Goal: Transaction & Acquisition: Book appointment/travel/reservation

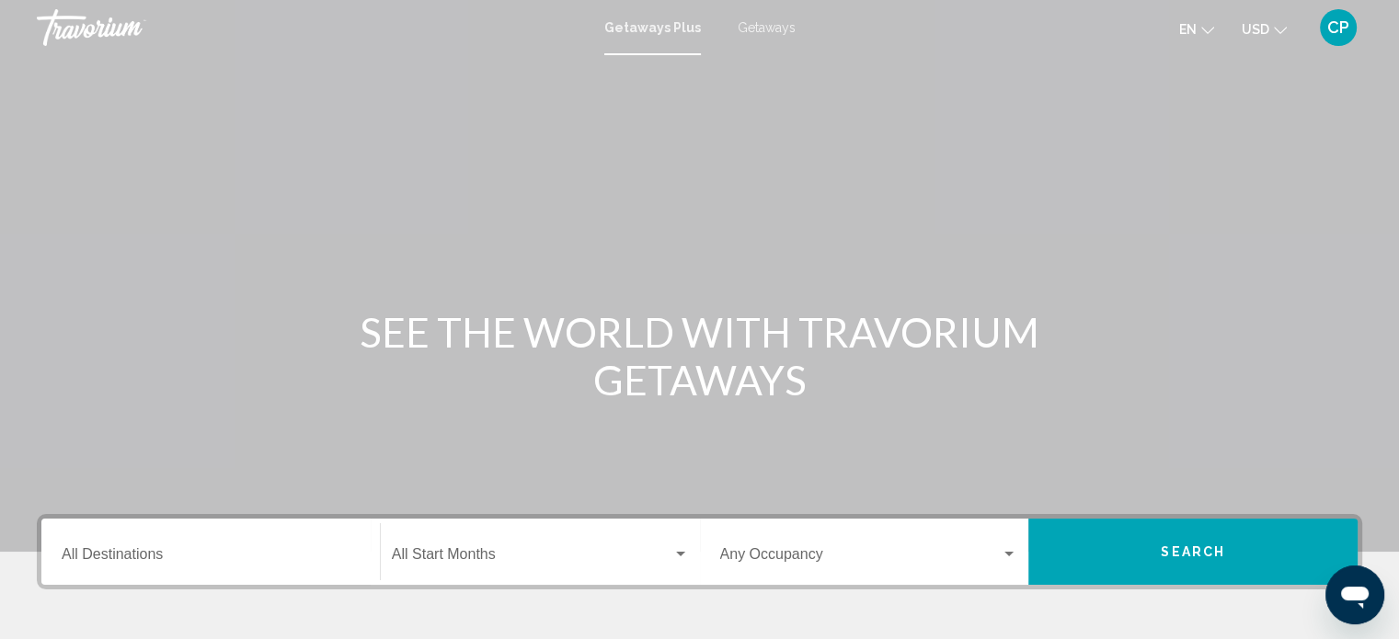
scroll to position [359, 0]
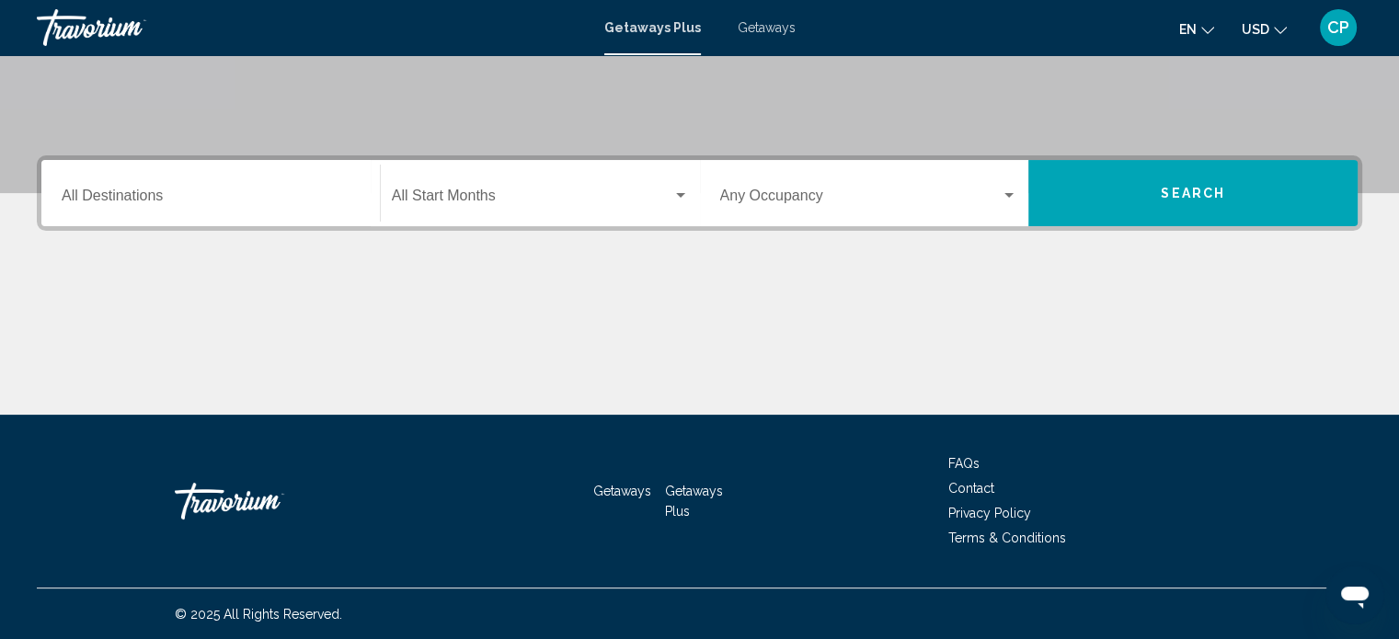
click at [156, 183] on div "Destination All Destinations" at bounding box center [211, 194] width 298 height 58
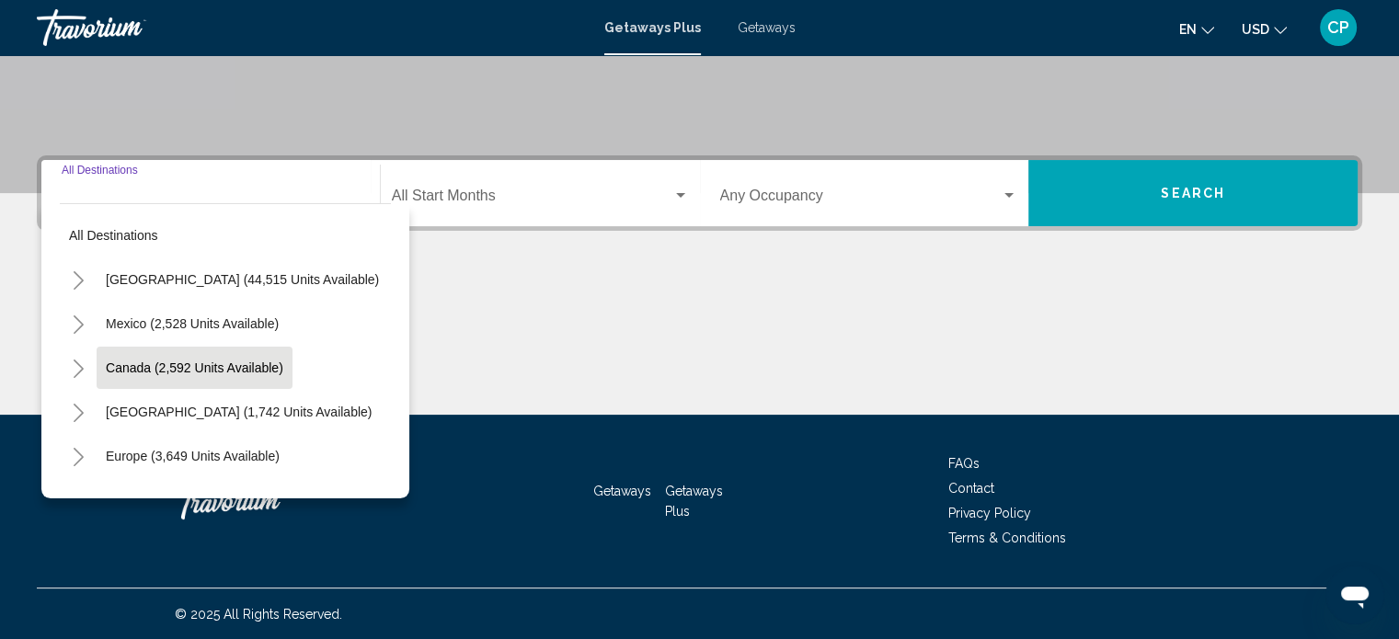
scroll to position [107, 0]
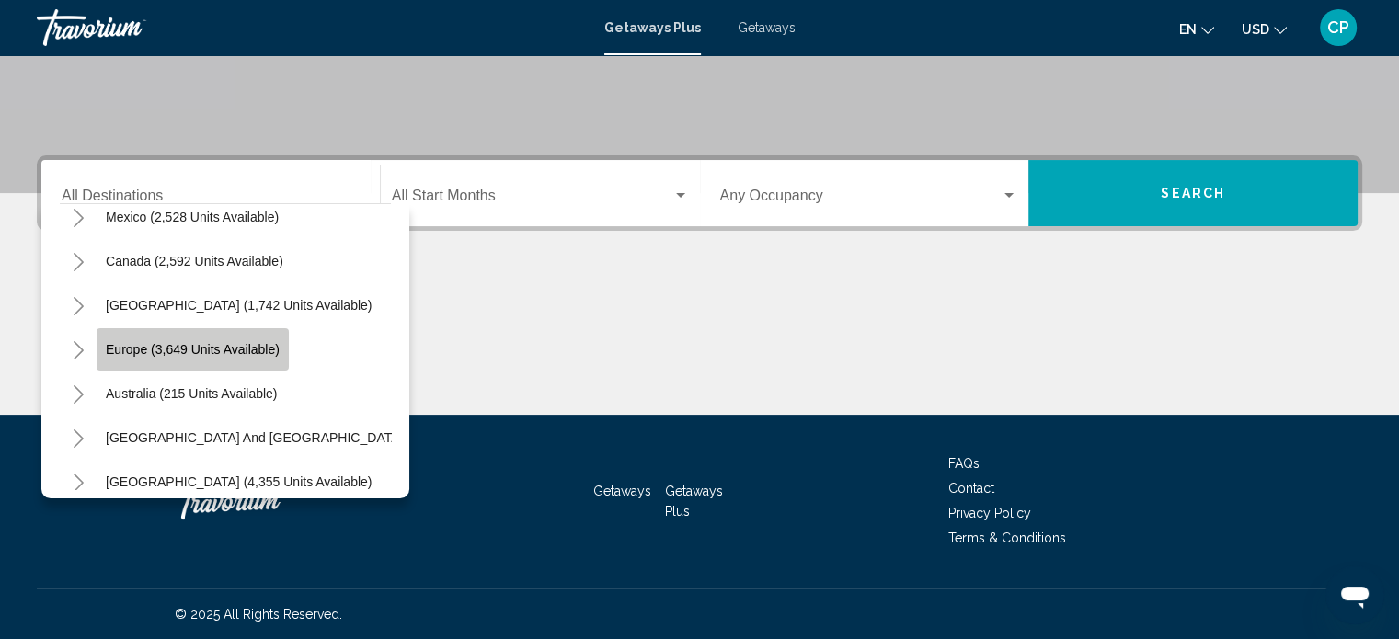
click at [109, 360] on button "Europe (3,649 units available)" at bounding box center [193, 349] width 192 height 42
type input "**********"
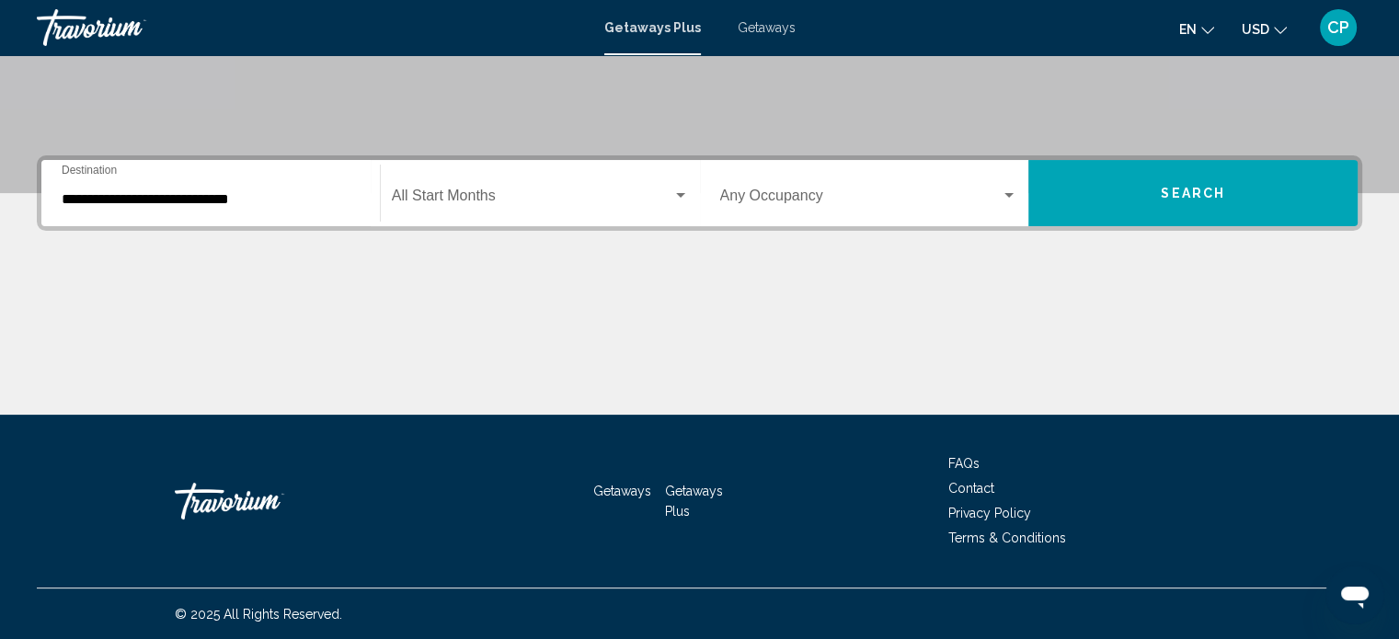
click at [670, 186] on div "Start Month All Start Months" at bounding box center [540, 194] width 297 height 58
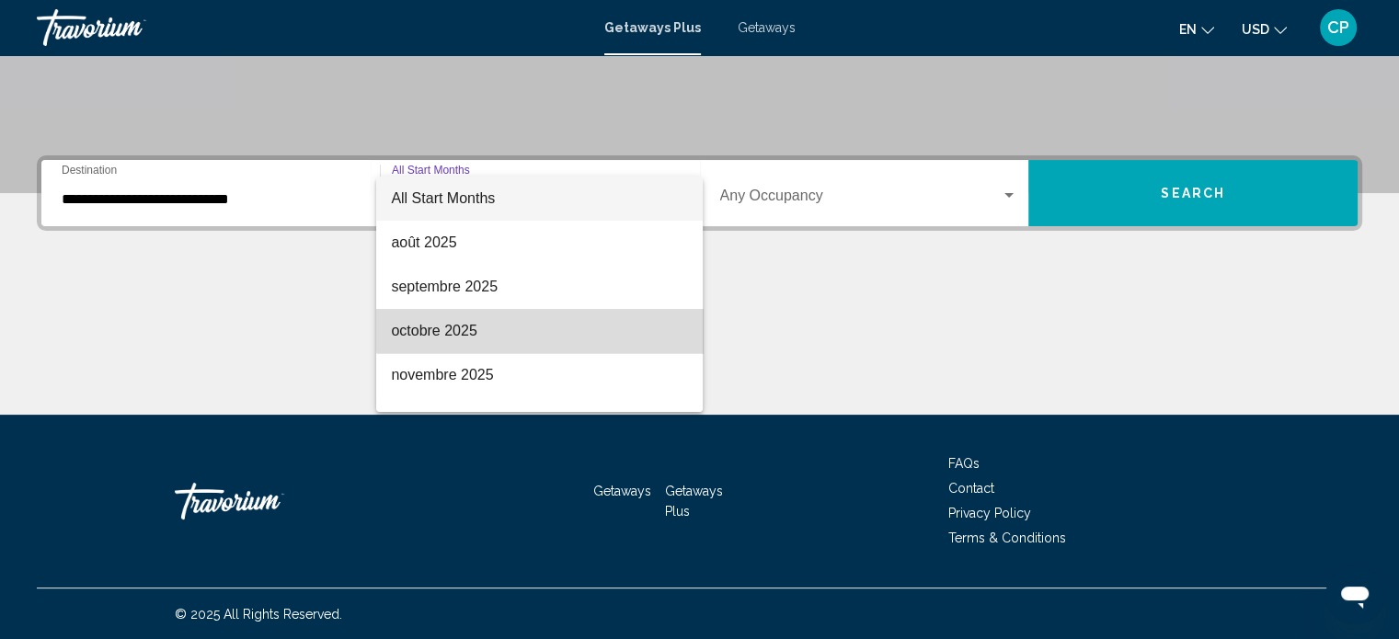
click at [593, 323] on span "octobre 2025" at bounding box center [539, 331] width 297 height 44
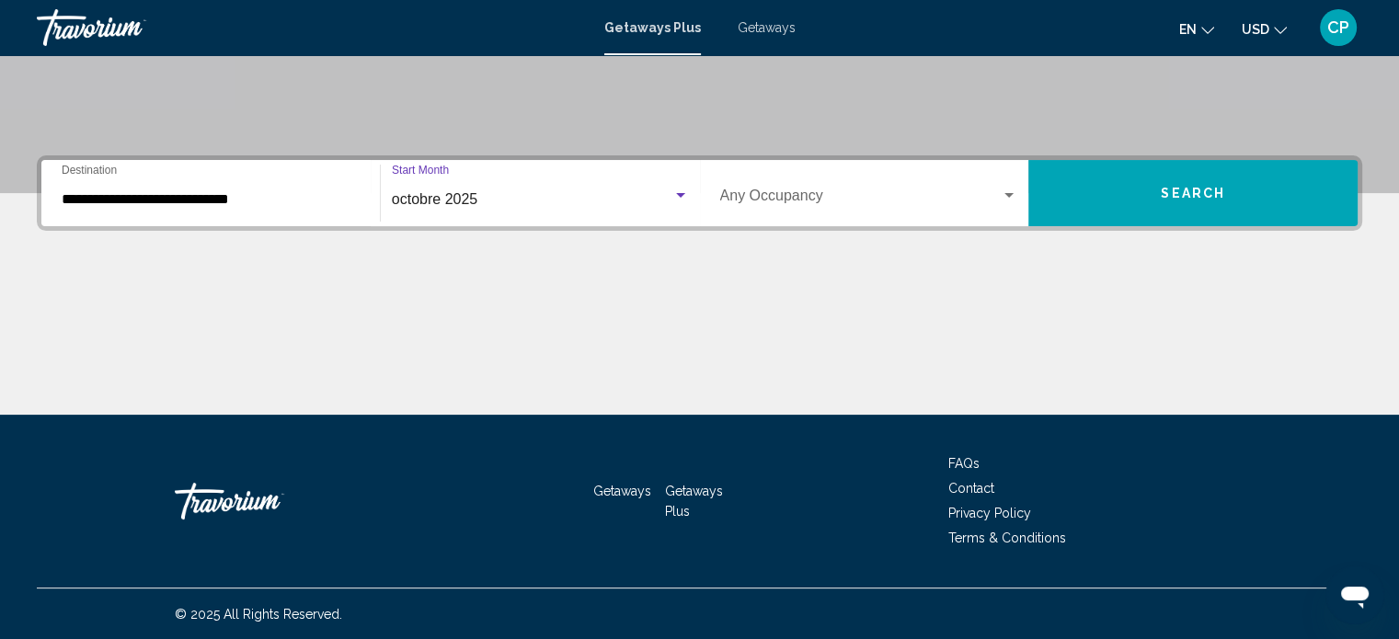
click at [1111, 189] on button "Search" at bounding box center [1192, 193] width 329 height 66
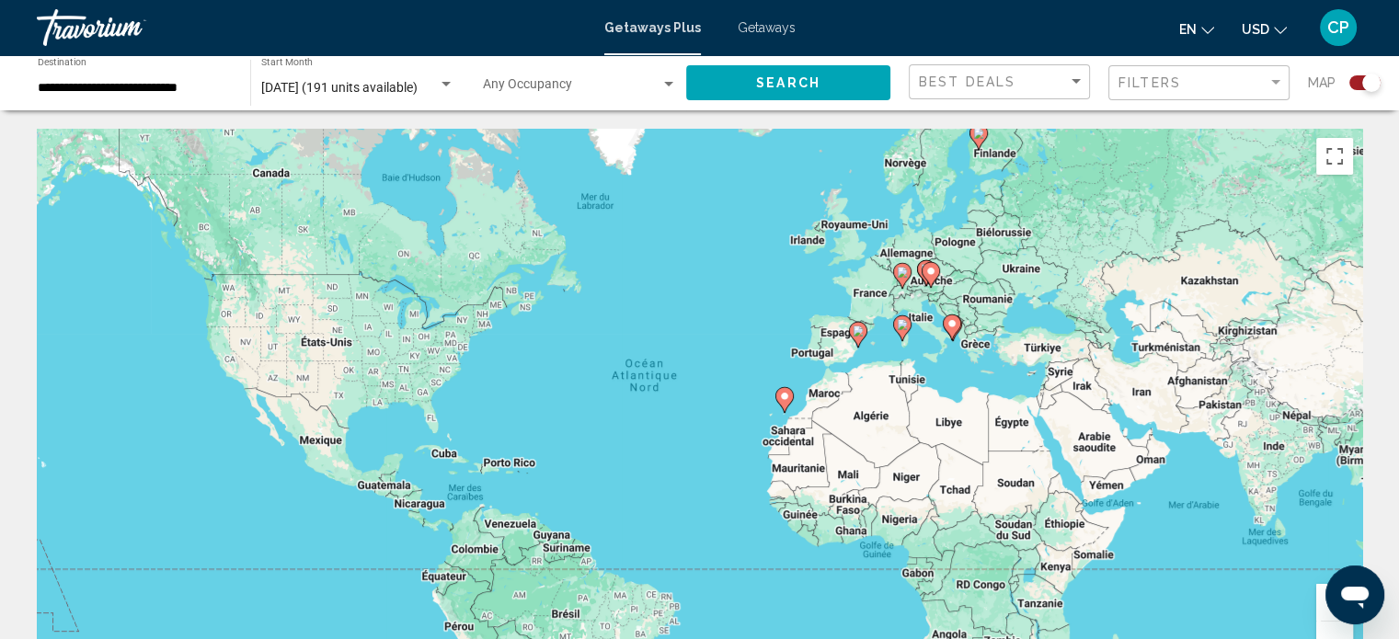
click at [752, 35] on link "Getaways" at bounding box center [767, 27] width 58 height 15
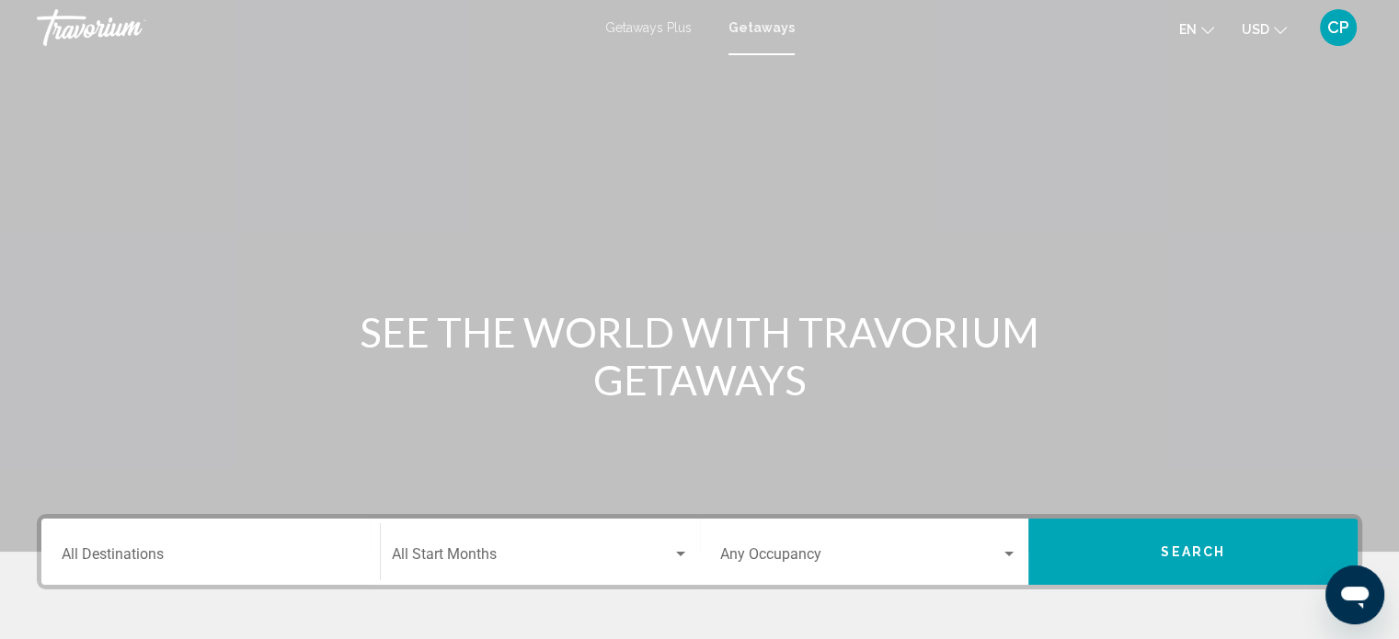
scroll to position [359, 0]
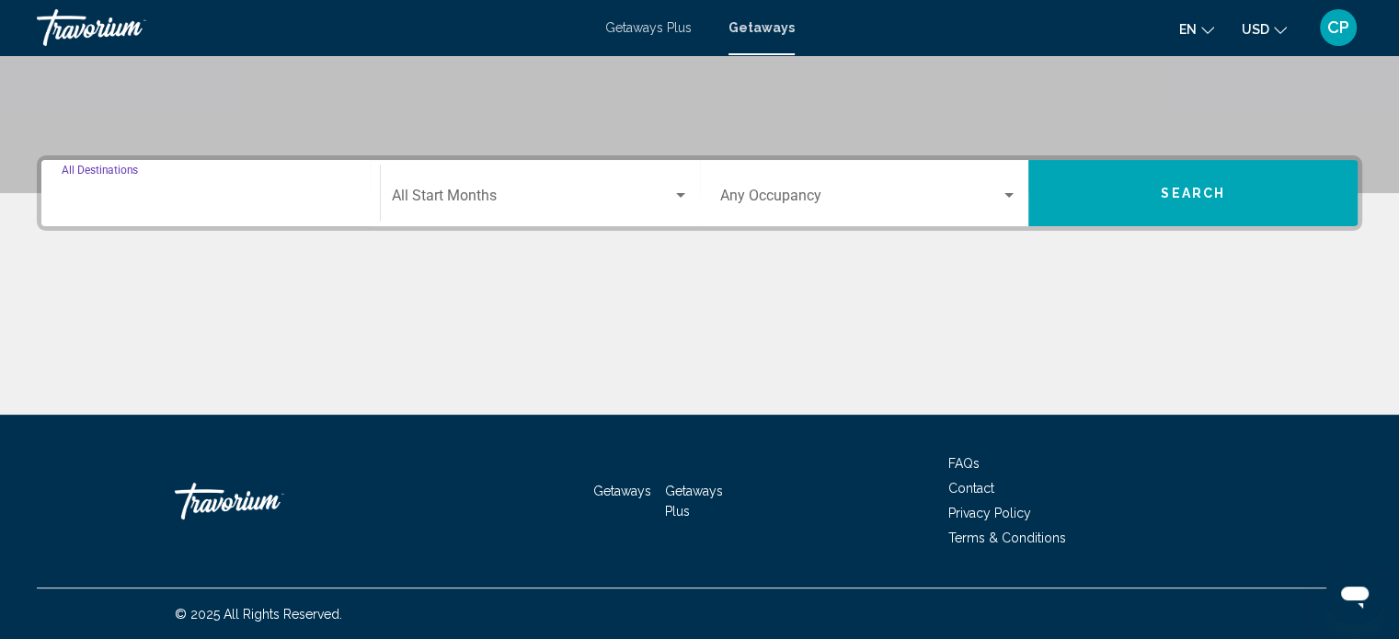
click at [212, 194] on input "Destination All Destinations" at bounding box center [211, 199] width 298 height 17
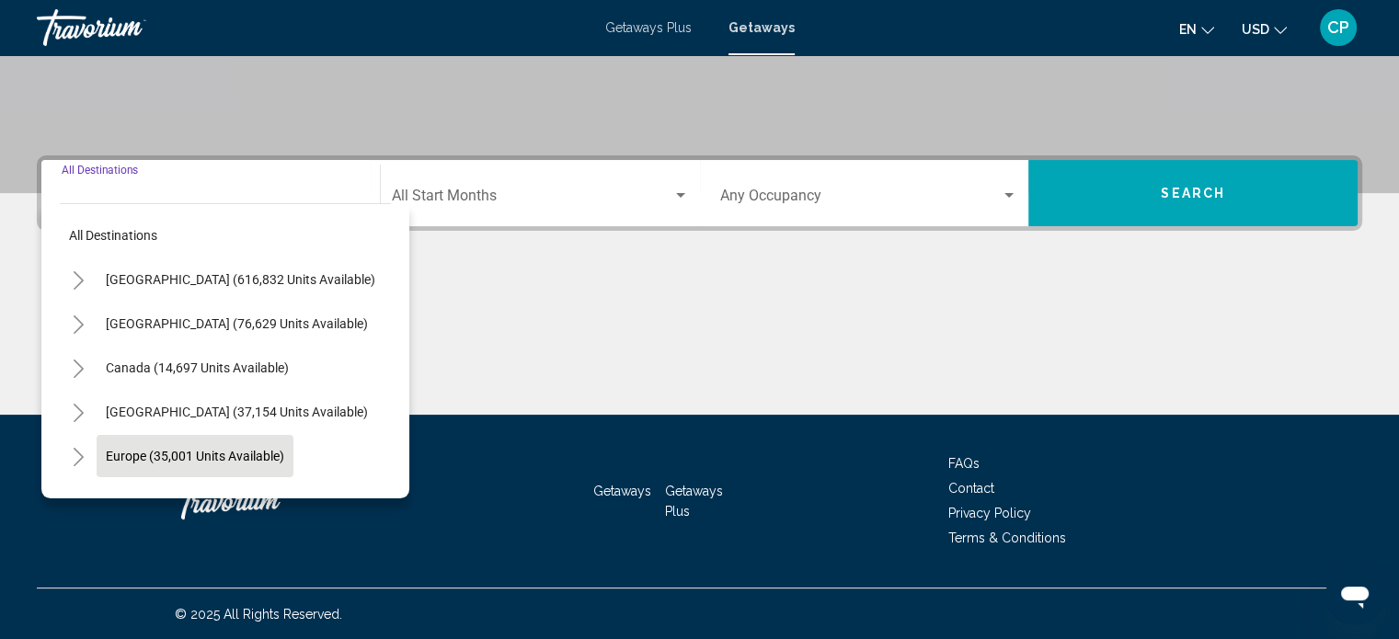
click at [132, 452] on span "Europe (35,001 units available)" at bounding box center [195, 456] width 178 height 15
type input "**********"
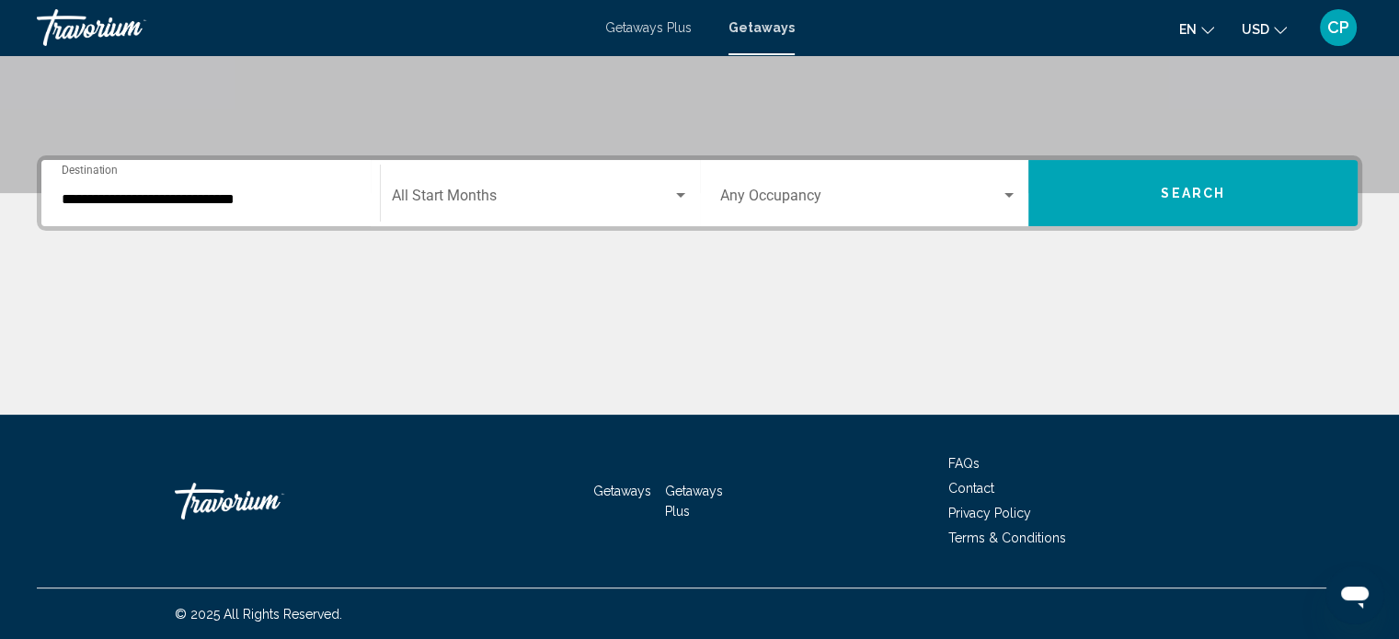
click at [572, 183] on div "Start Month All Start Months" at bounding box center [540, 194] width 297 height 58
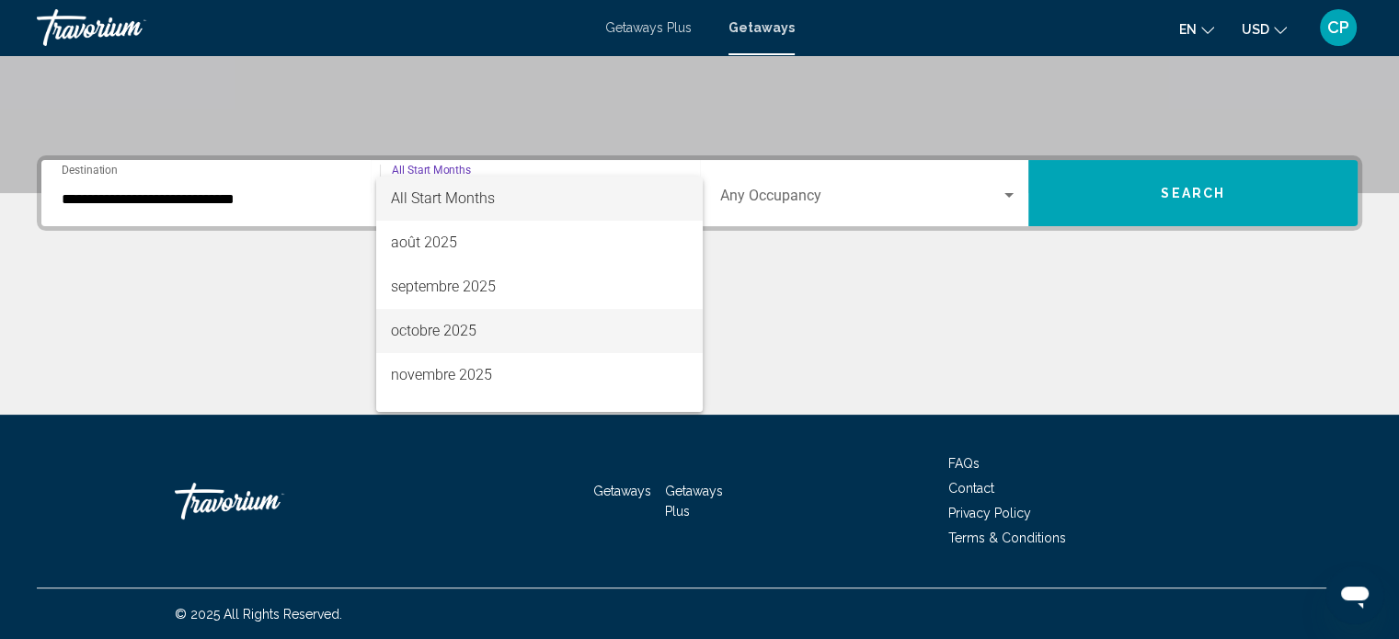
click at [523, 323] on span "octobre 2025" at bounding box center [539, 331] width 297 height 44
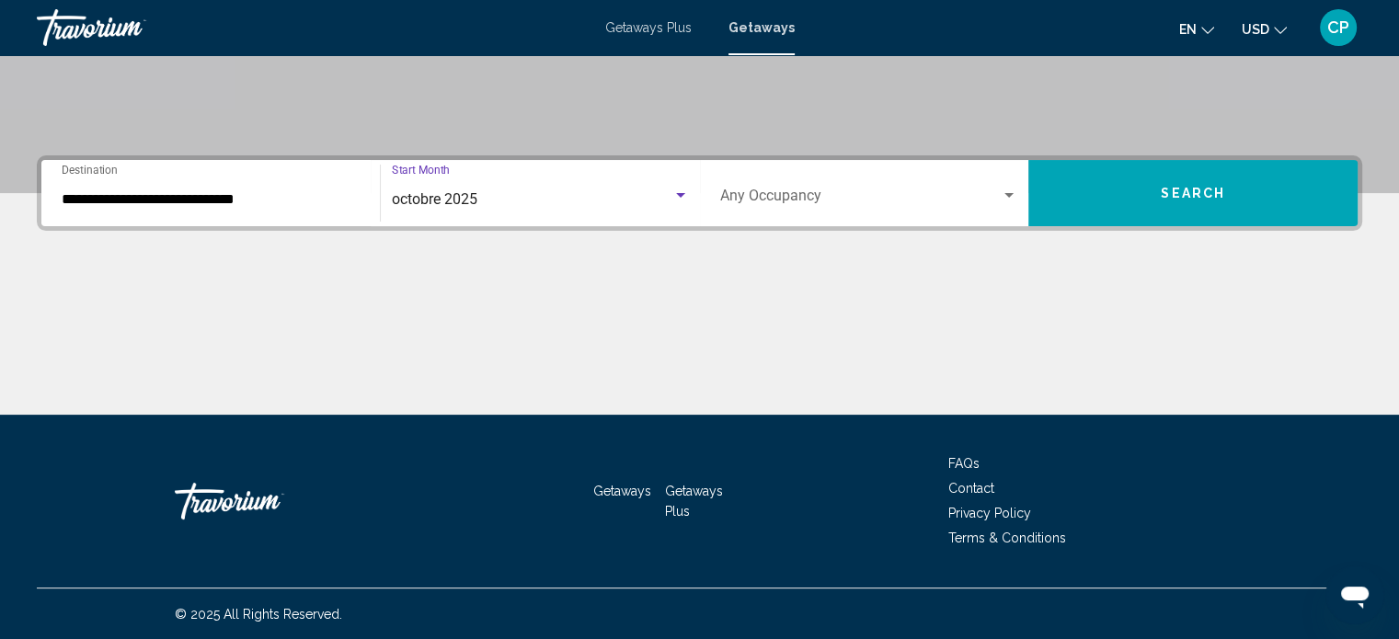
click at [986, 196] on span "Search widget" at bounding box center [860, 199] width 281 height 17
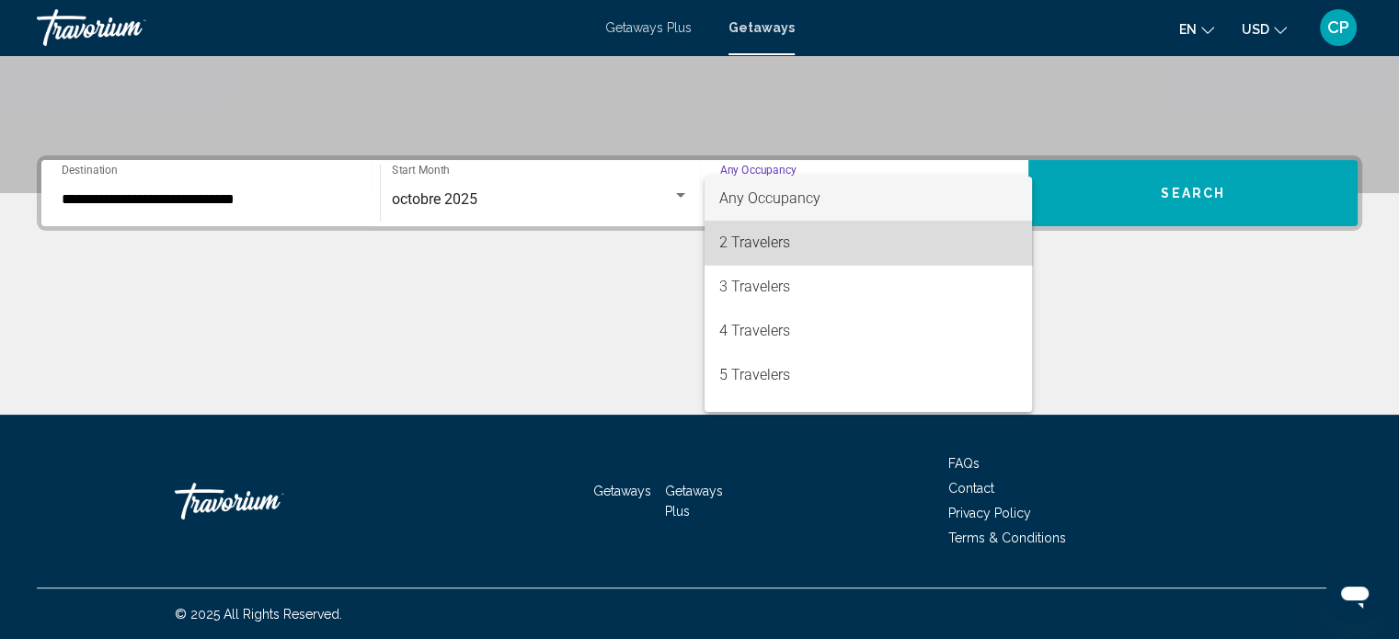
click at [945, 257] on span "2 Travelers" at bounding box center [868, 243] width 298 height 44
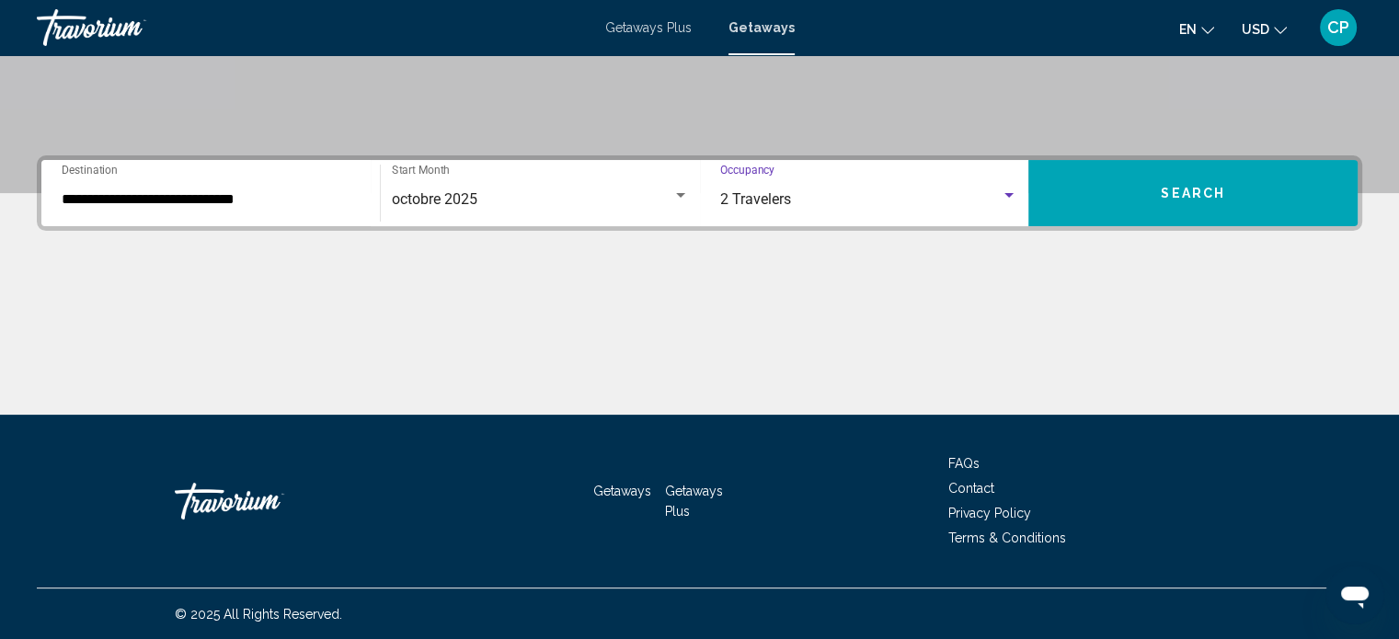
click at [1108, 205] on button "Search" at bounding box center [1192, 193] width 329 height 66
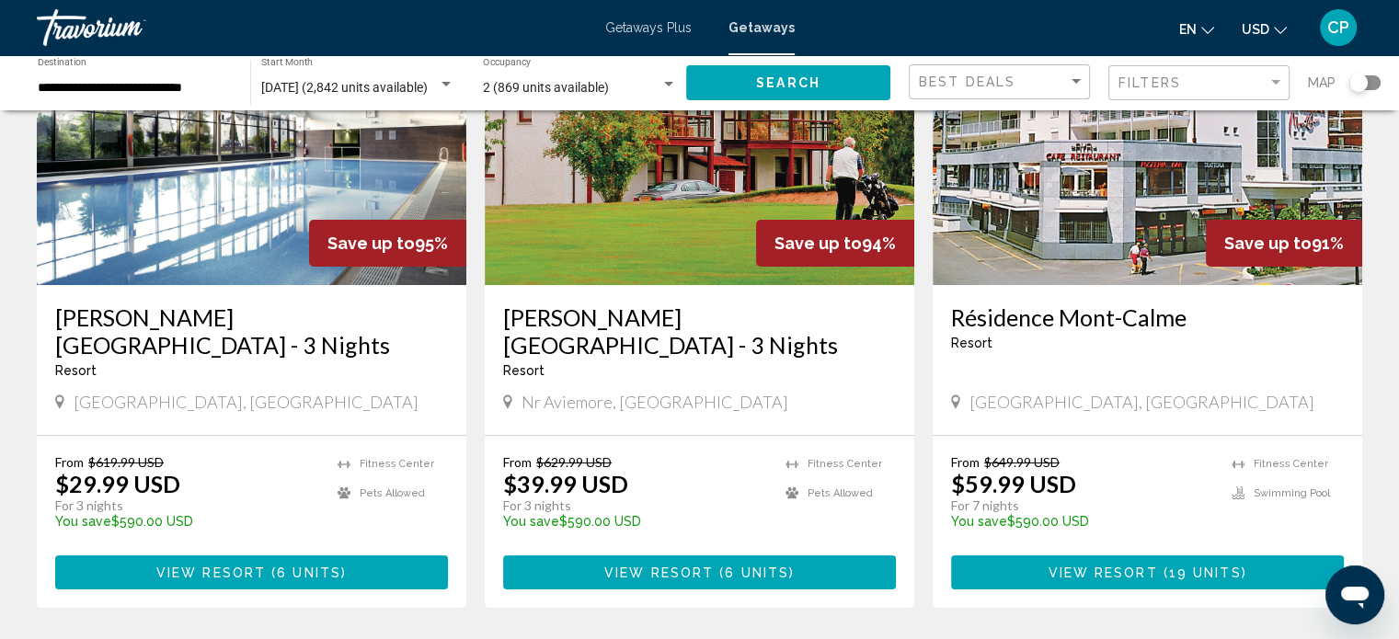
scroll to position [206, 0]
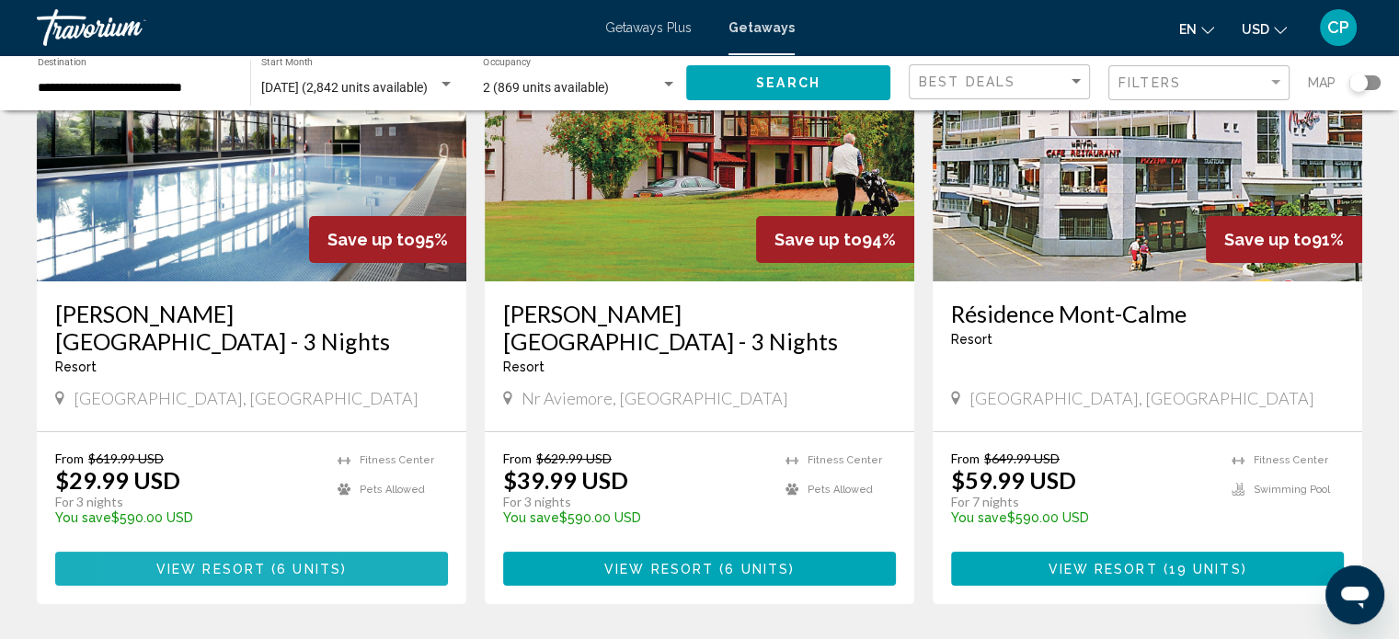
click at [158, 567] on span "View Resort" at bounding box center [210, 569] width 109 height 15
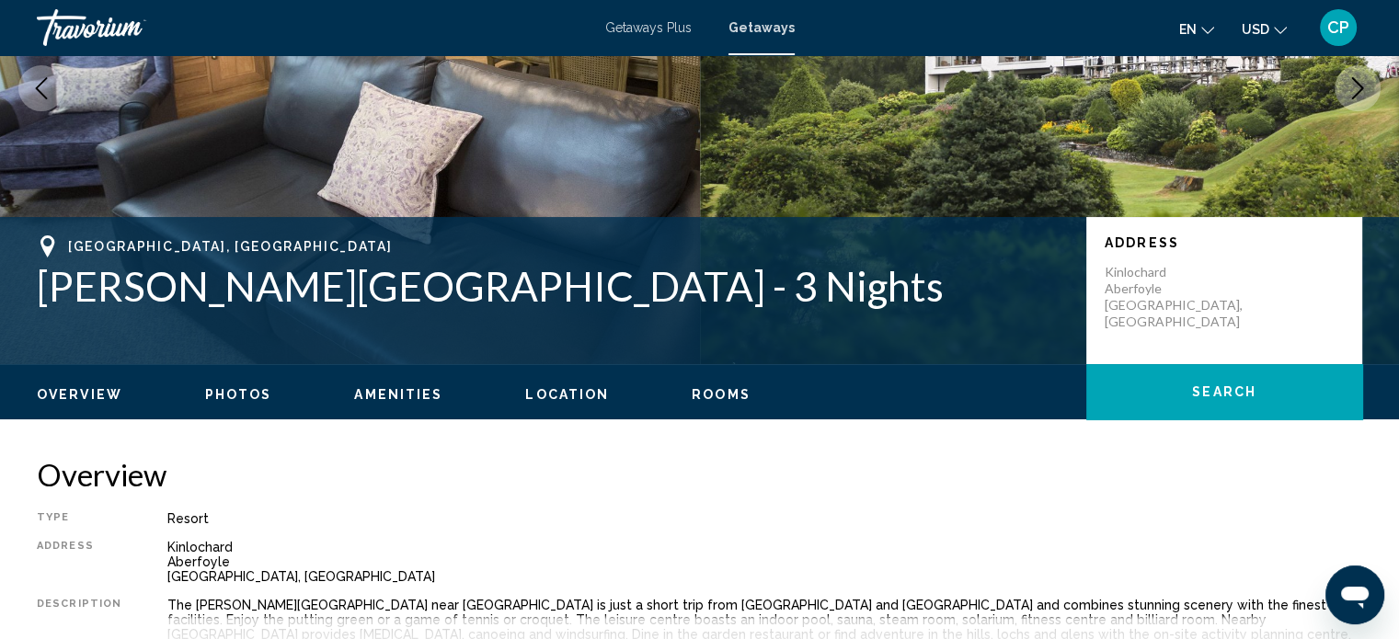
scroll to position [311, 0]
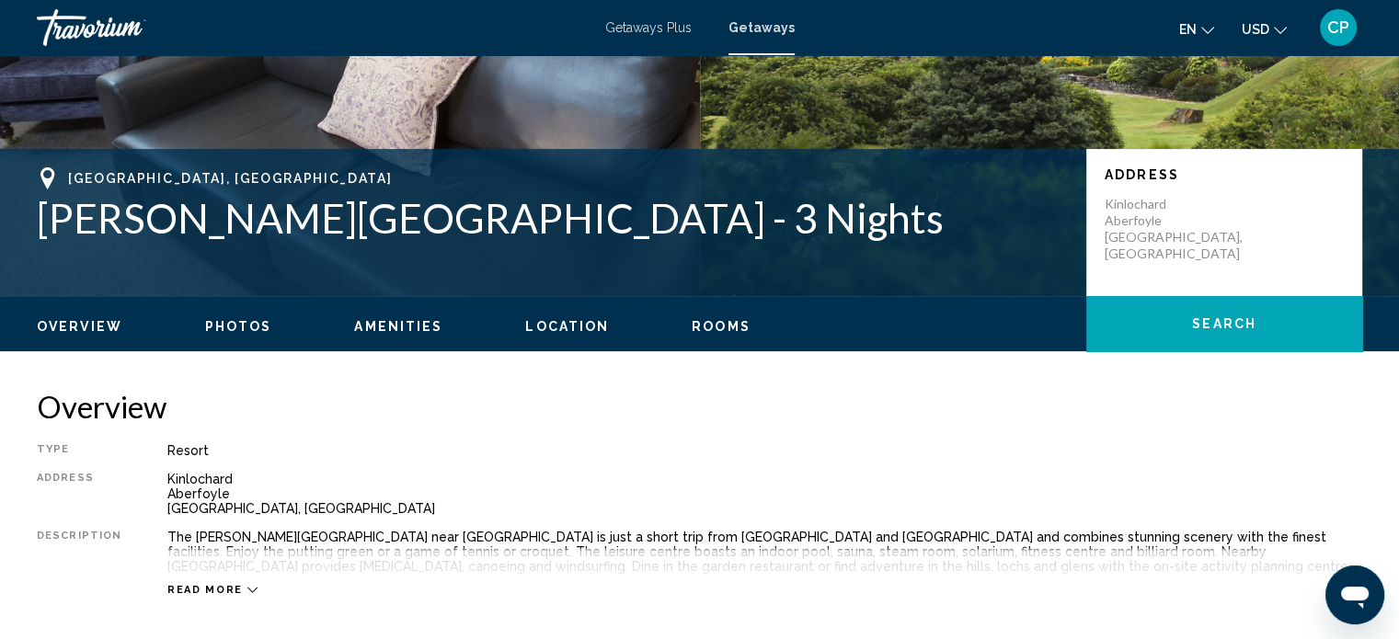
click at [1256, 39] on button "USD USD ($) MXN (Mex$) CAD (Can$) GBP (£) EUR (€) AUD (A$) NZD (NZ$) CNY (CN¥)" at bounding box center [1264, 29] width 45 height 27
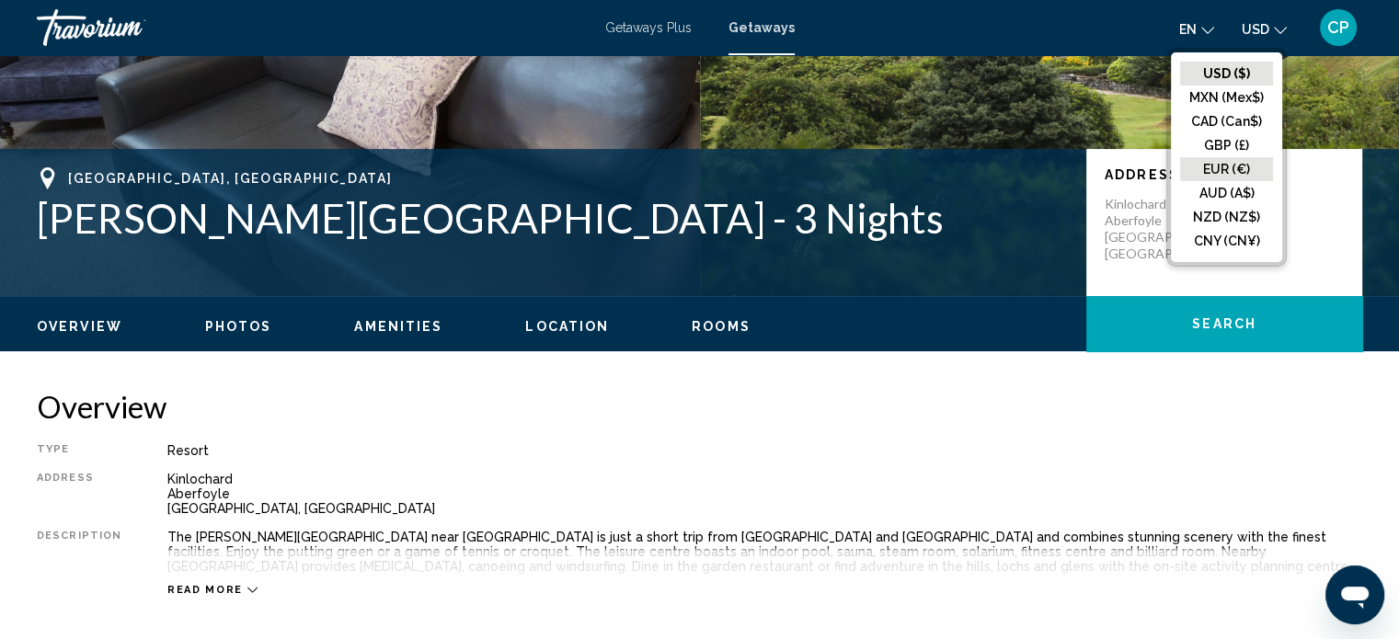
click at [1219, 165] on button "EUR (€)" at bounding box center [1226, 169] width 93 height 24
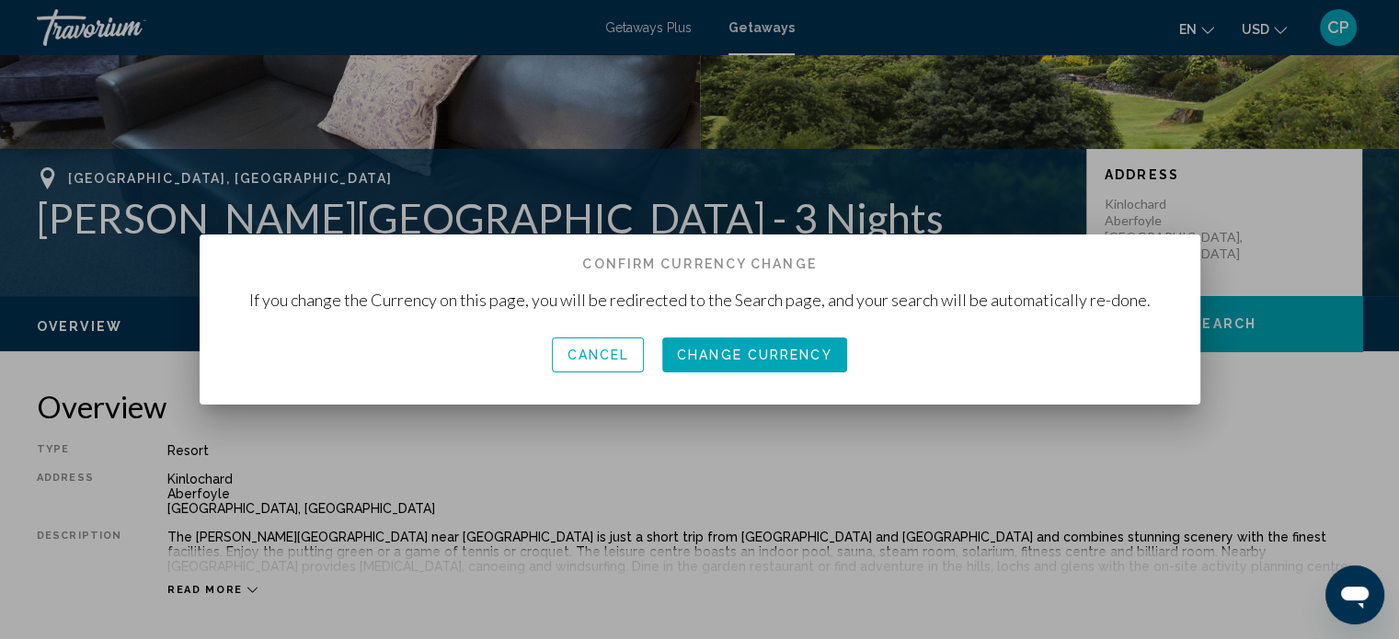
click at [763, 365] on button "Change Currency" at bounding box center [754, 355] width 185 height 34
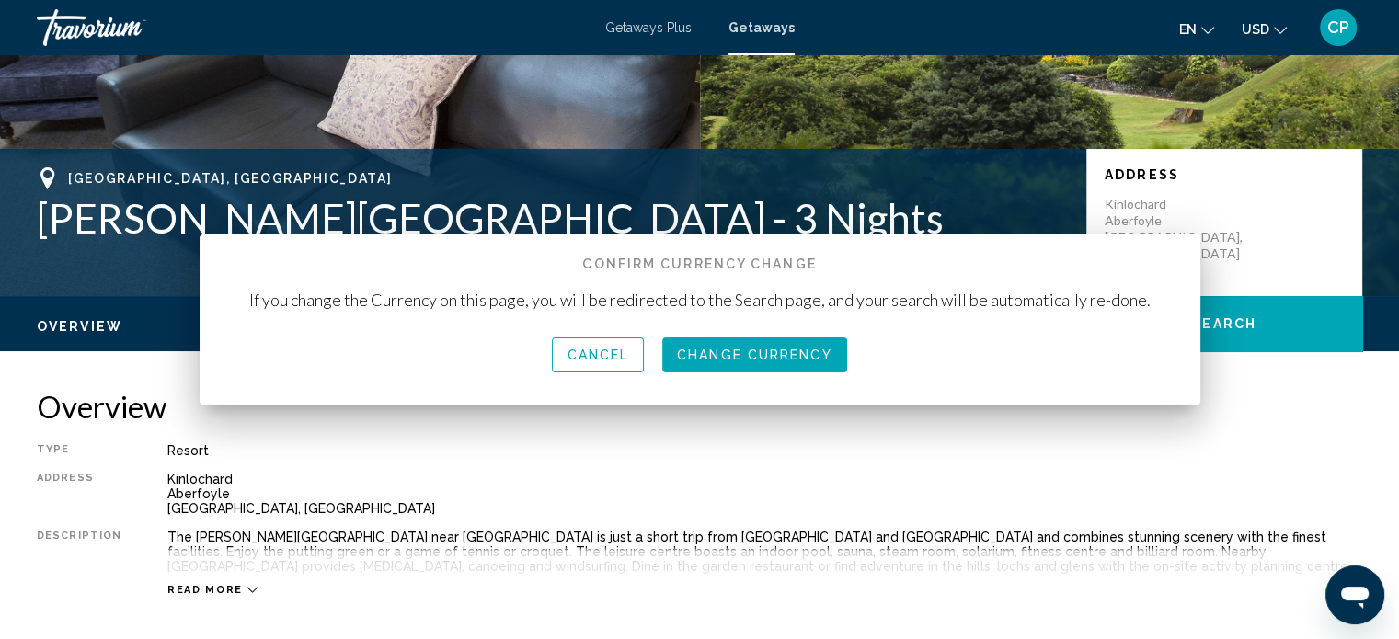
scroll to position [311, 0]
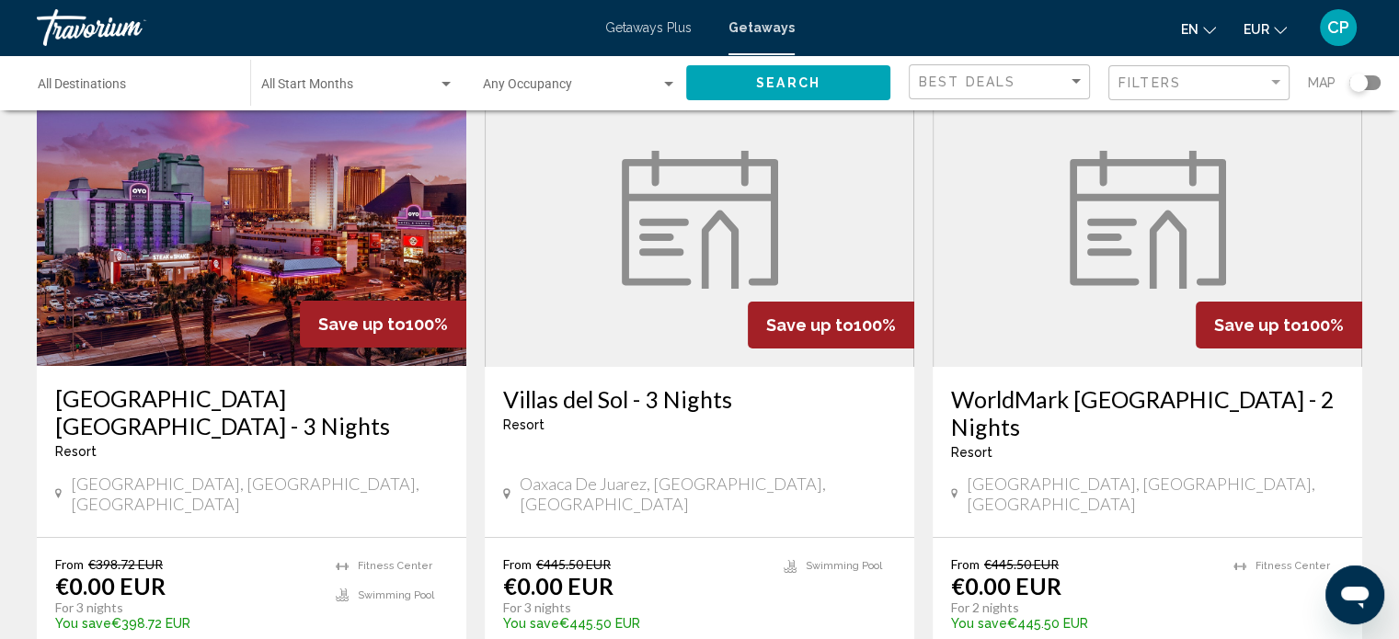
scroll to position [117, 0]
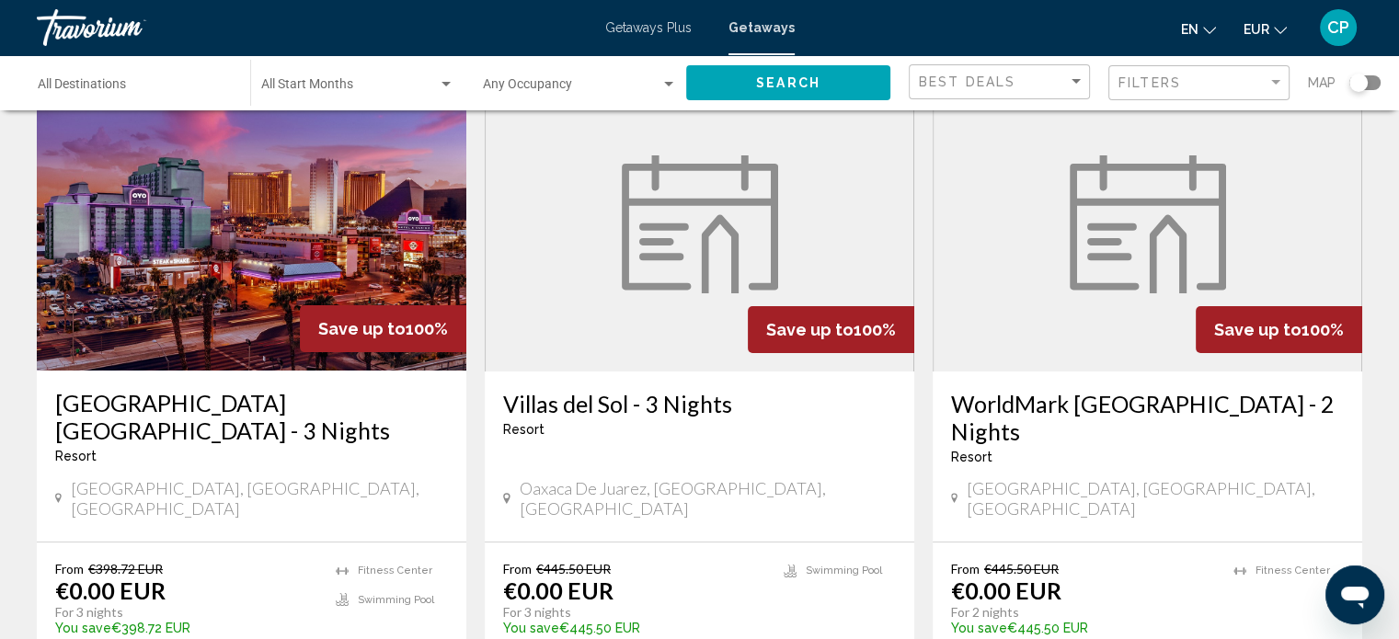
click at [76, 79] on div "Destination All Destinations" at bounding box center [135, 83] width 194 height 51
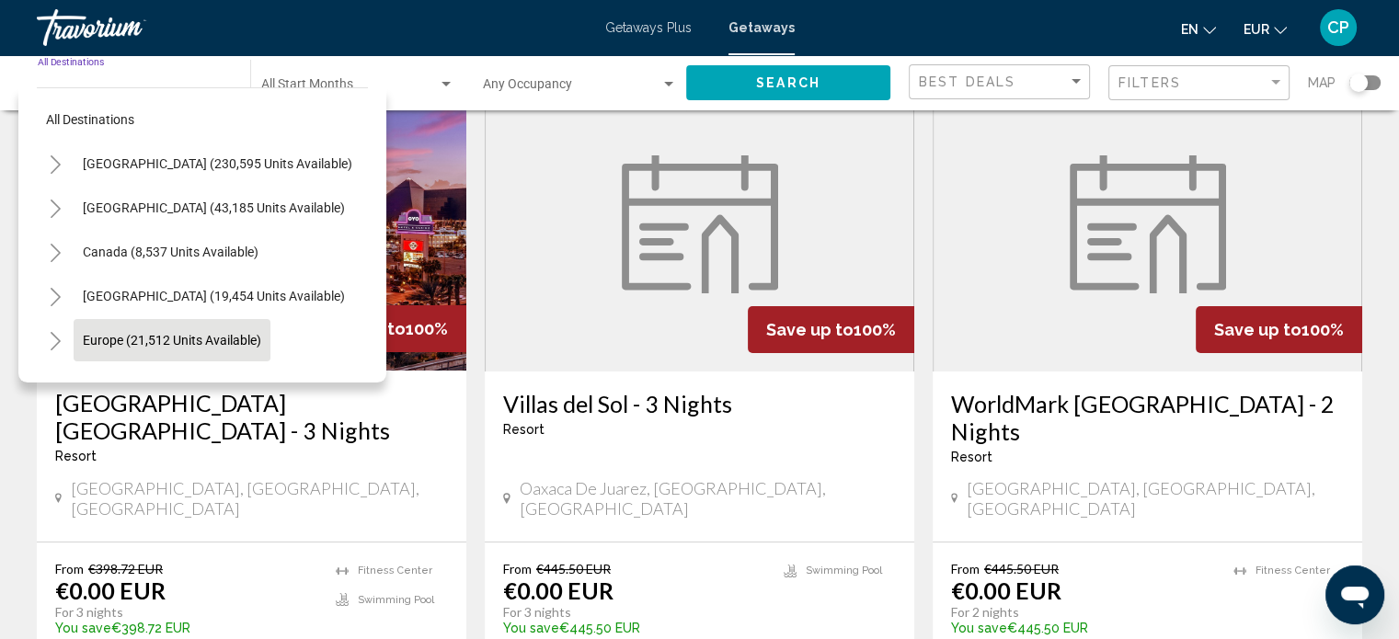
click at [124, 343] on span "Europe (21,512 units available)" at bounding box center [172, 340] width 178 height 15
type input "**********"
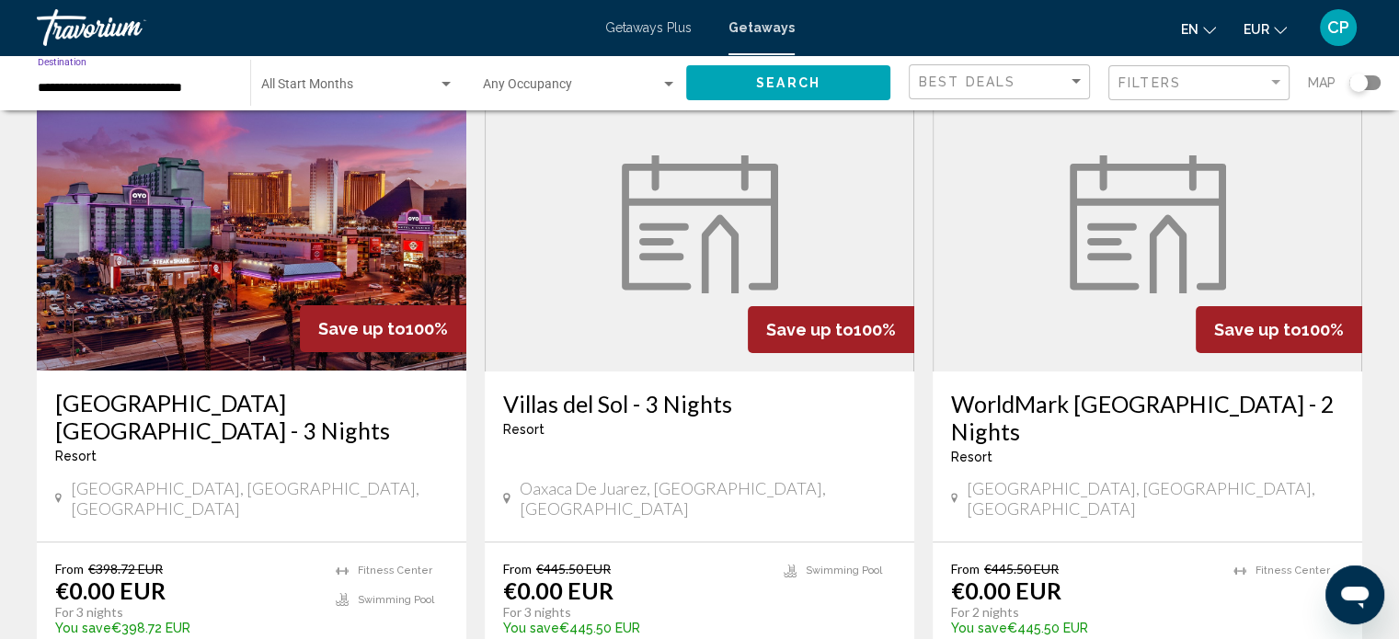
click at [164, 96] on div "**********" at bounding box center [135, 83] width 194 height 51
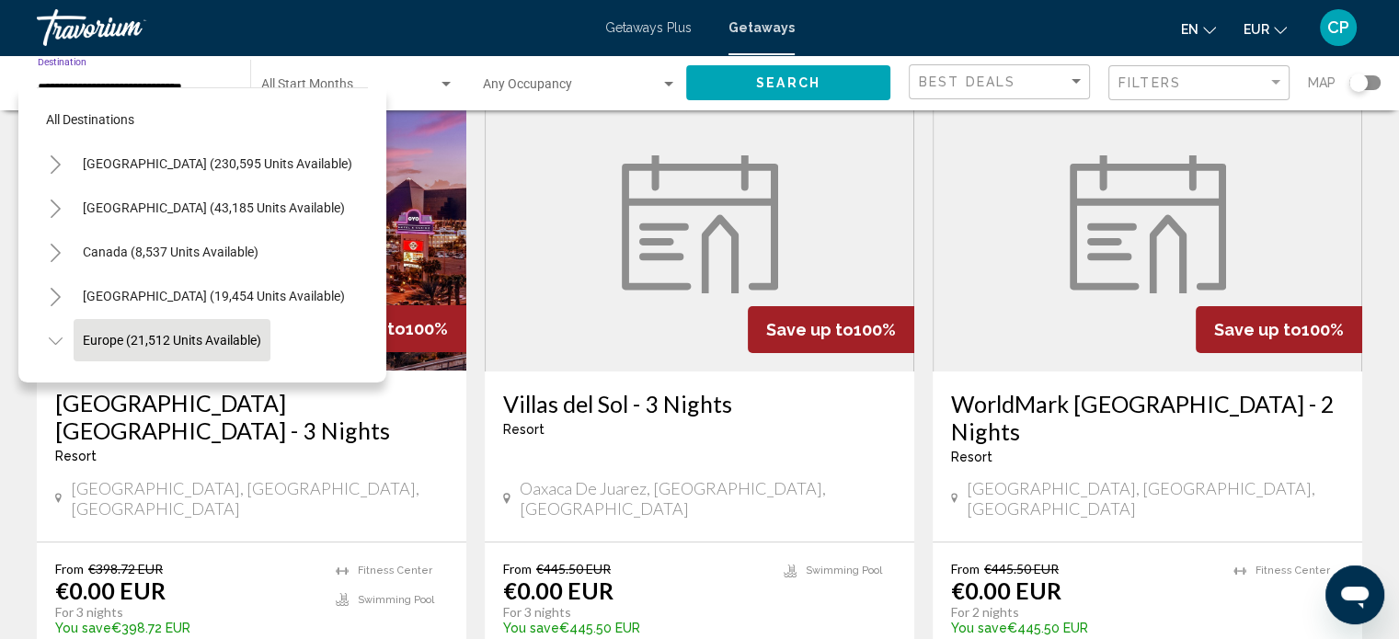
scroll to position [116, 0]
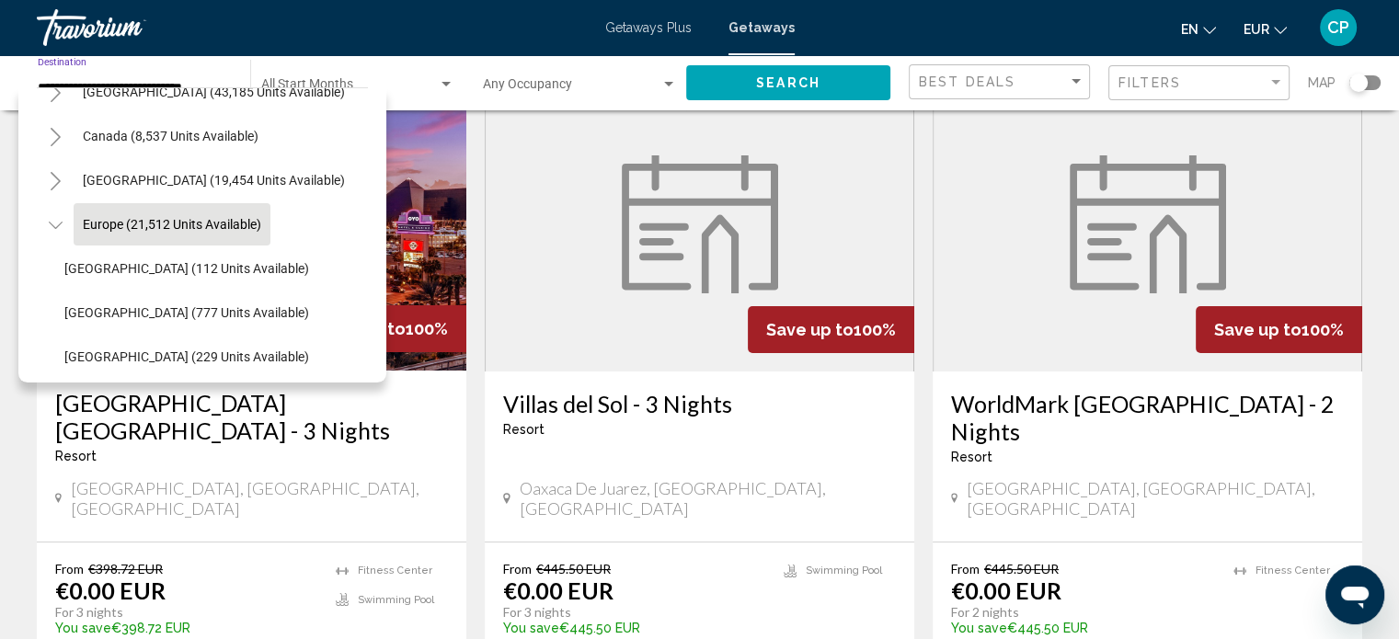
click at [96, 220] on span "Europe (21,512 units available)" at bounding box center [172, 224] width 178 height 15
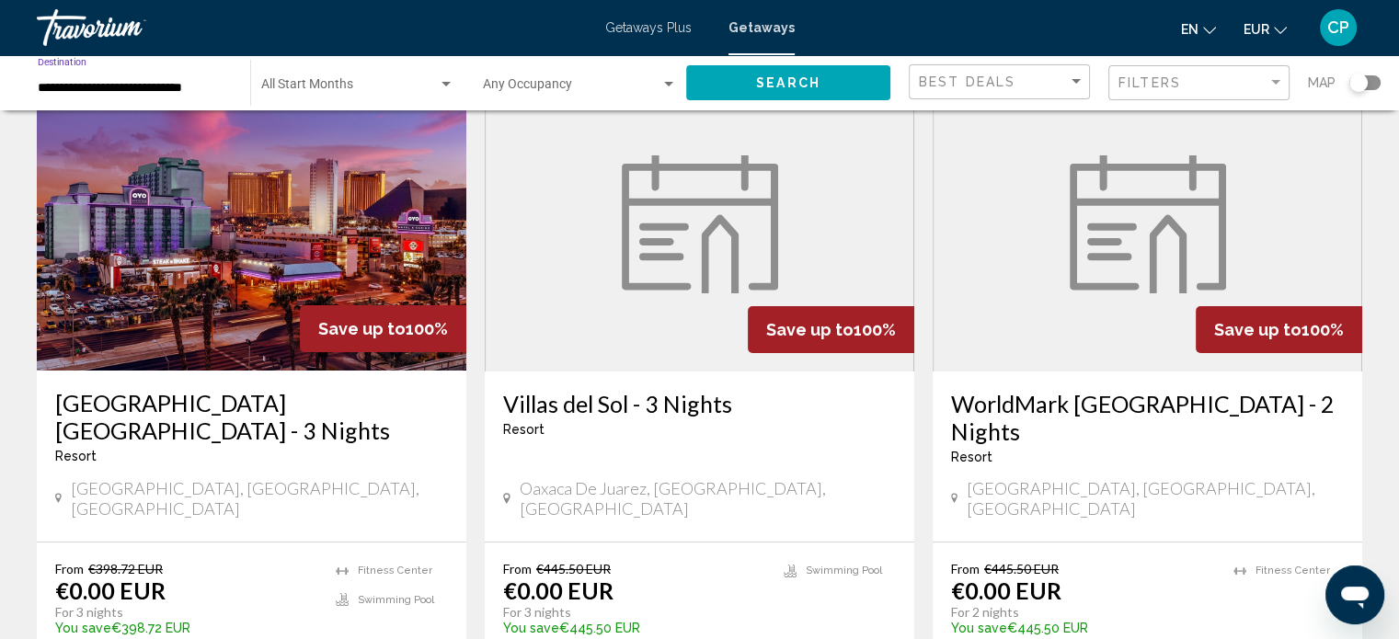
click at [424, 84] on span "Search widget" at bounding box center [349, 88] width 177 height 15
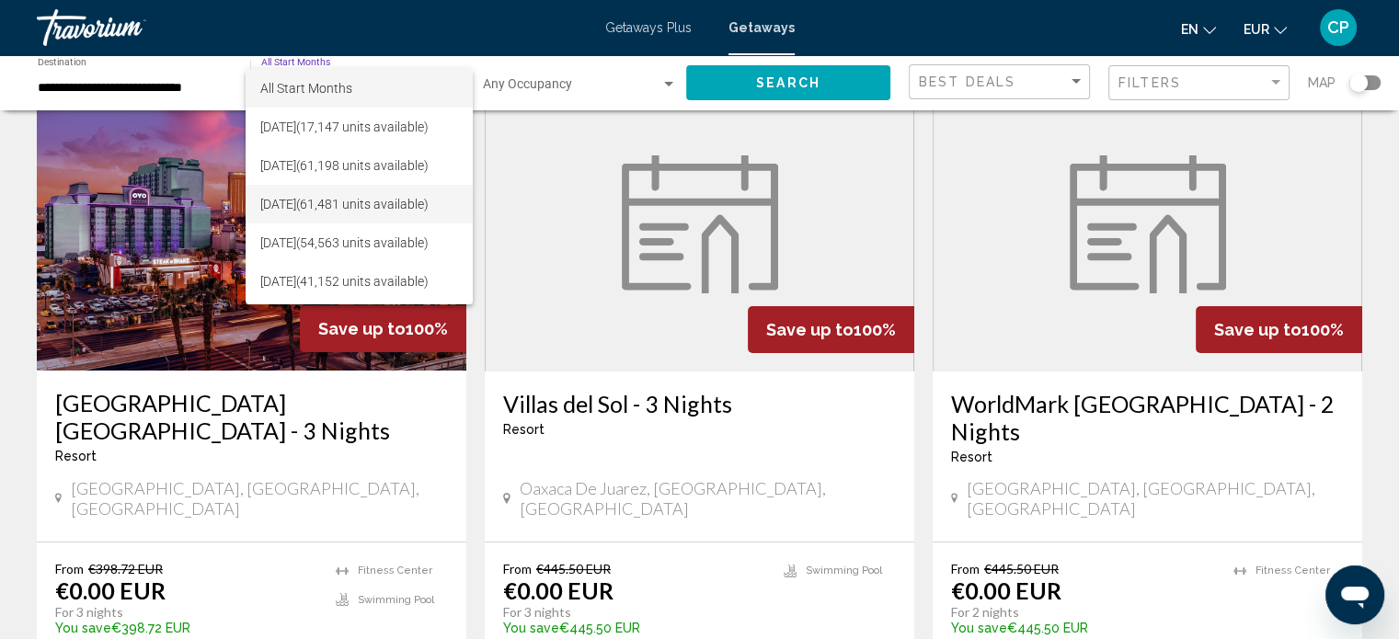
click at [357, 210] on span "[DATE] (61,481 units available)" at bounding box center [359, 204] width 198 height 39
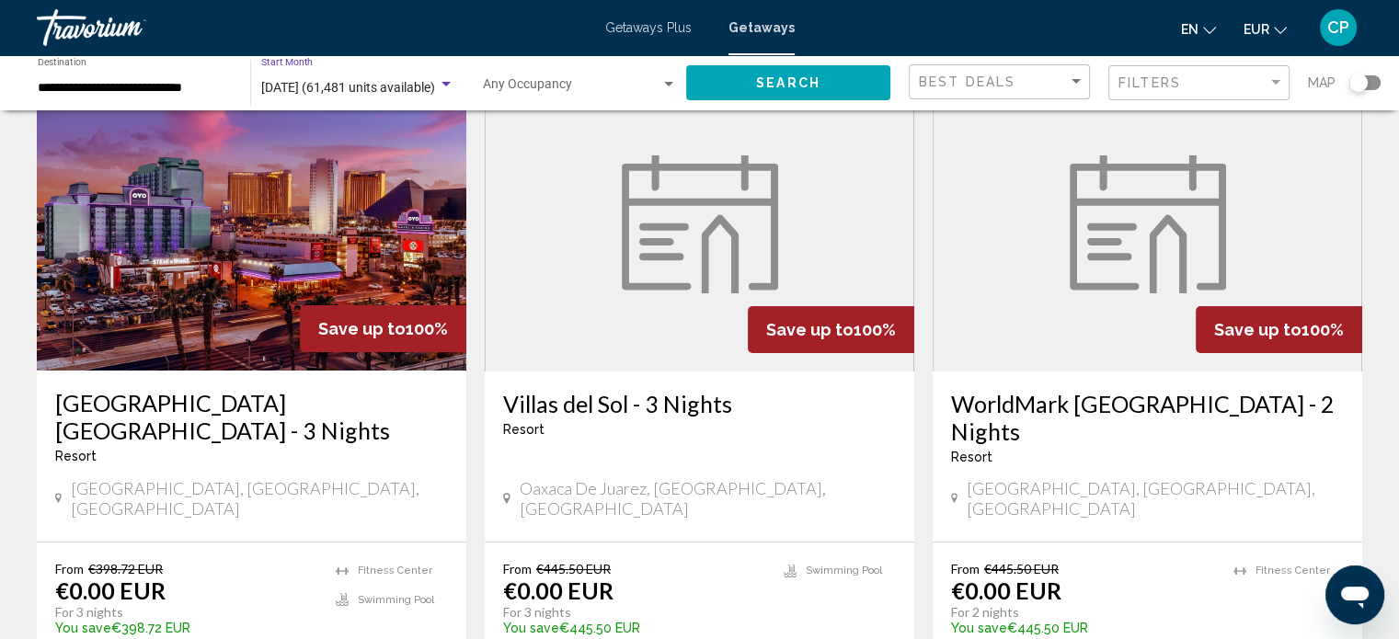
click at [662, 91] on div "Search widget" at bounding box center [668, 84] width 17 height 15
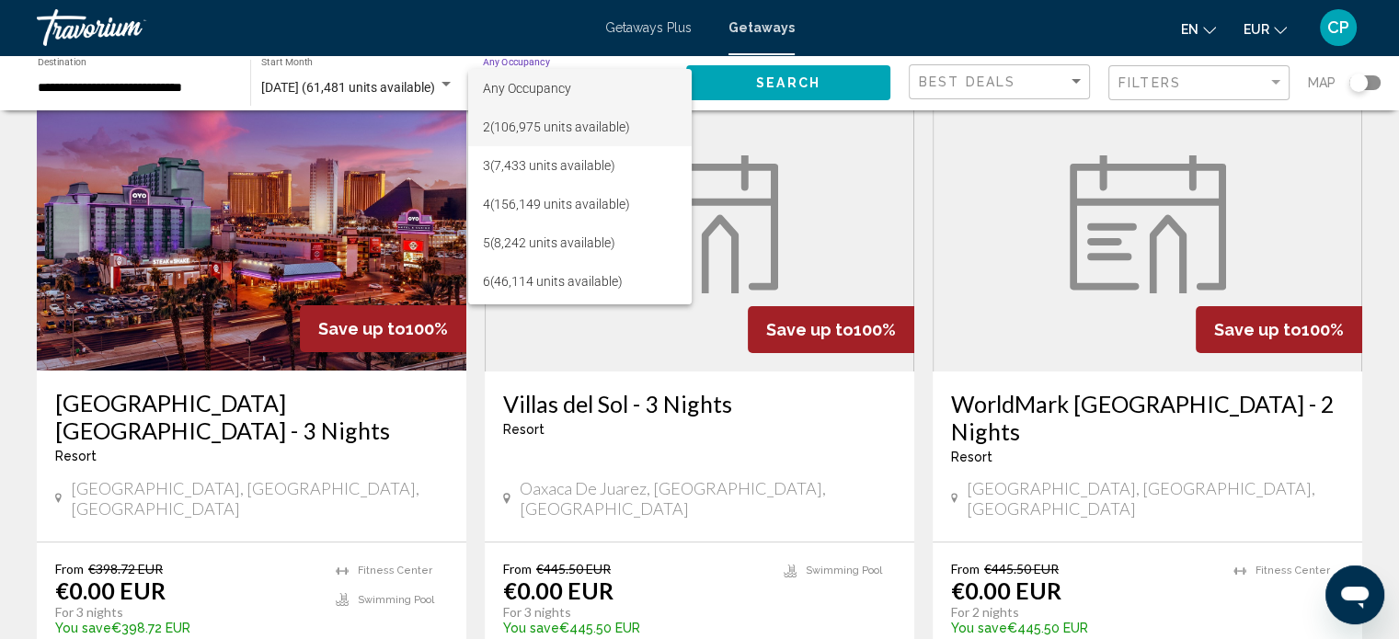
click at [569, 130] on span "2 (106,975 units available)" at bounding box center [580, 127] width 194 height 39
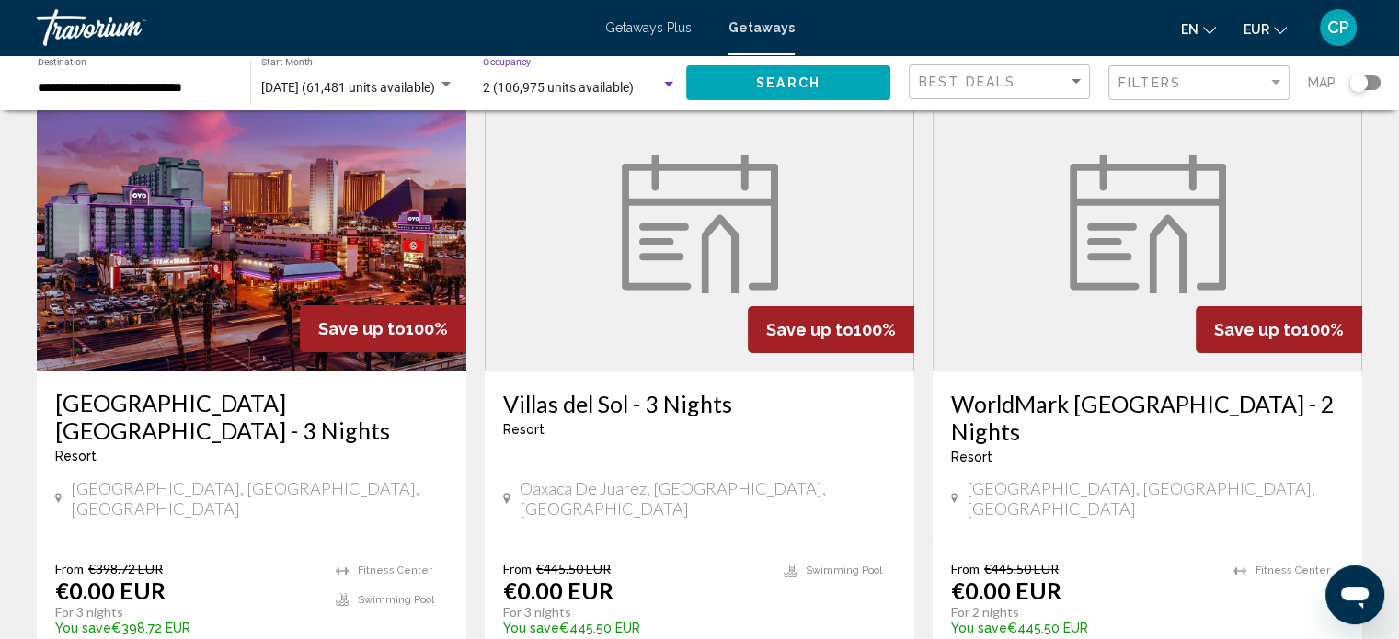
click at [743, 62] on div "Search" at bounding box center [797, 82] width 223 height 55
click at [750, 93] on button "Search" at bounding box center [788, 82] width 204 height 34
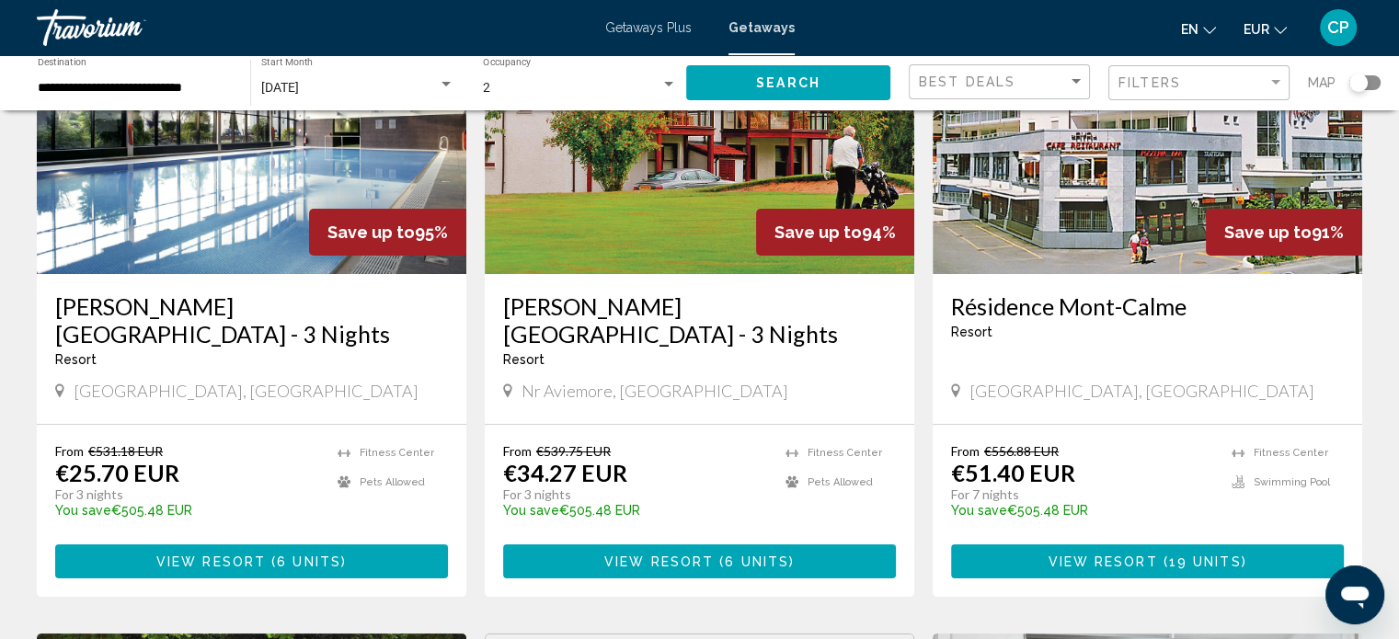
scroll to position [232, 0]
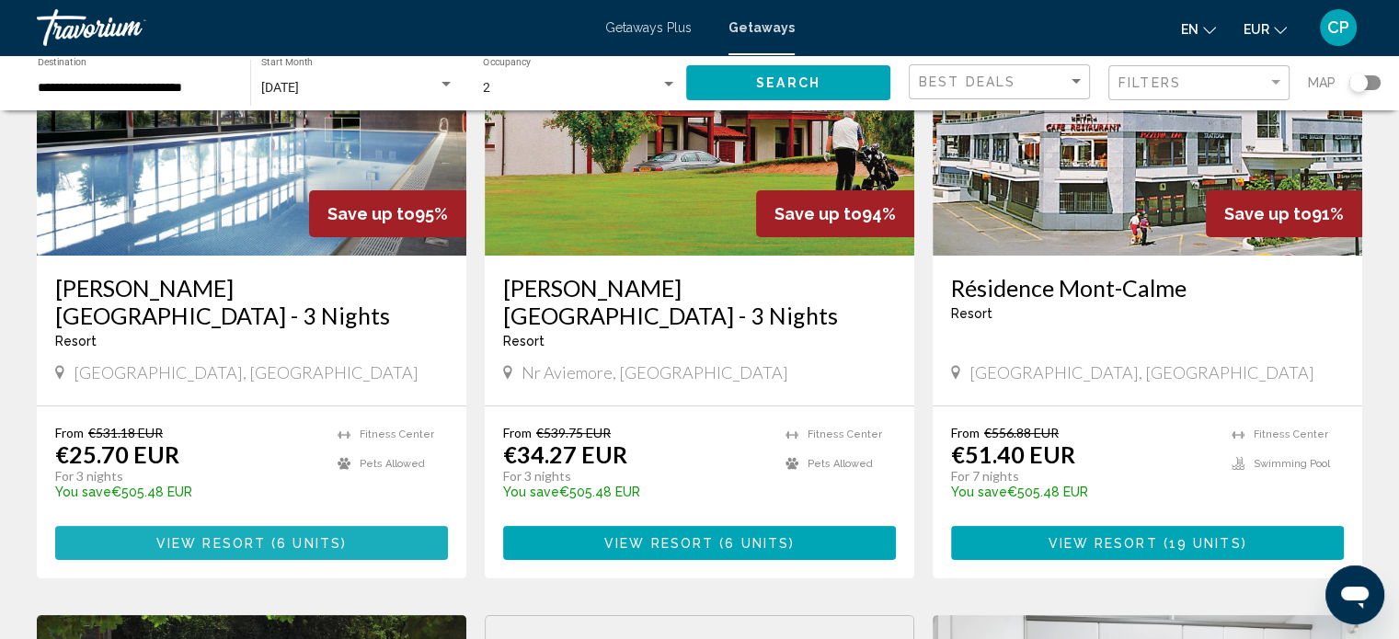
click at [272, 536] on span "( 6 units )" at bounding box center [306, 543] width 81 height 15
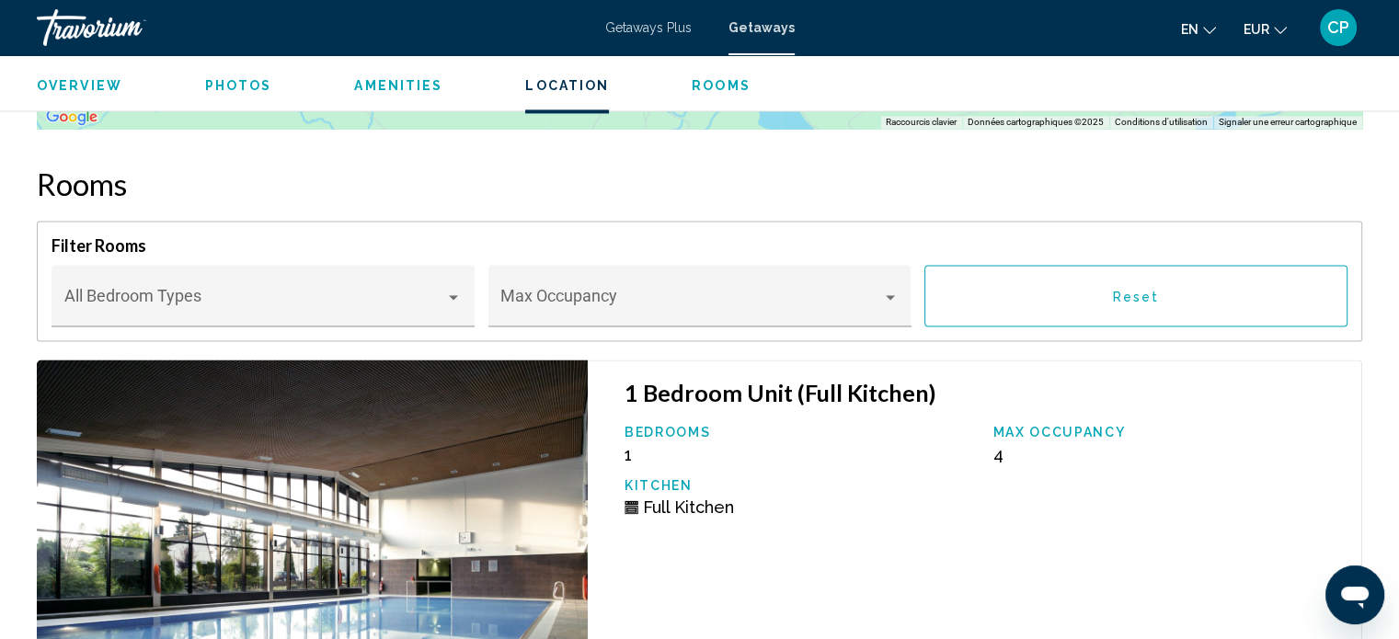
scroll to position [2774, 0]
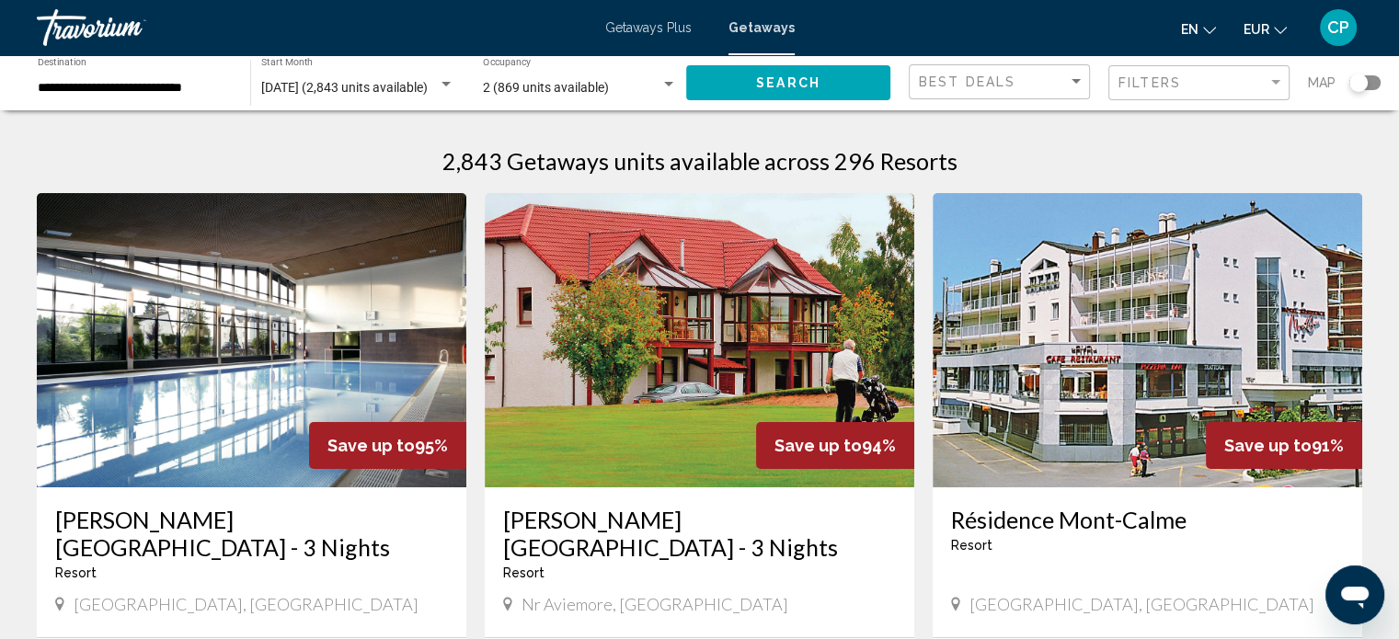
click at [428, 93] on span "[DATE] (2,843 units available)" at bounding box center [344, 87] width 166 height 15
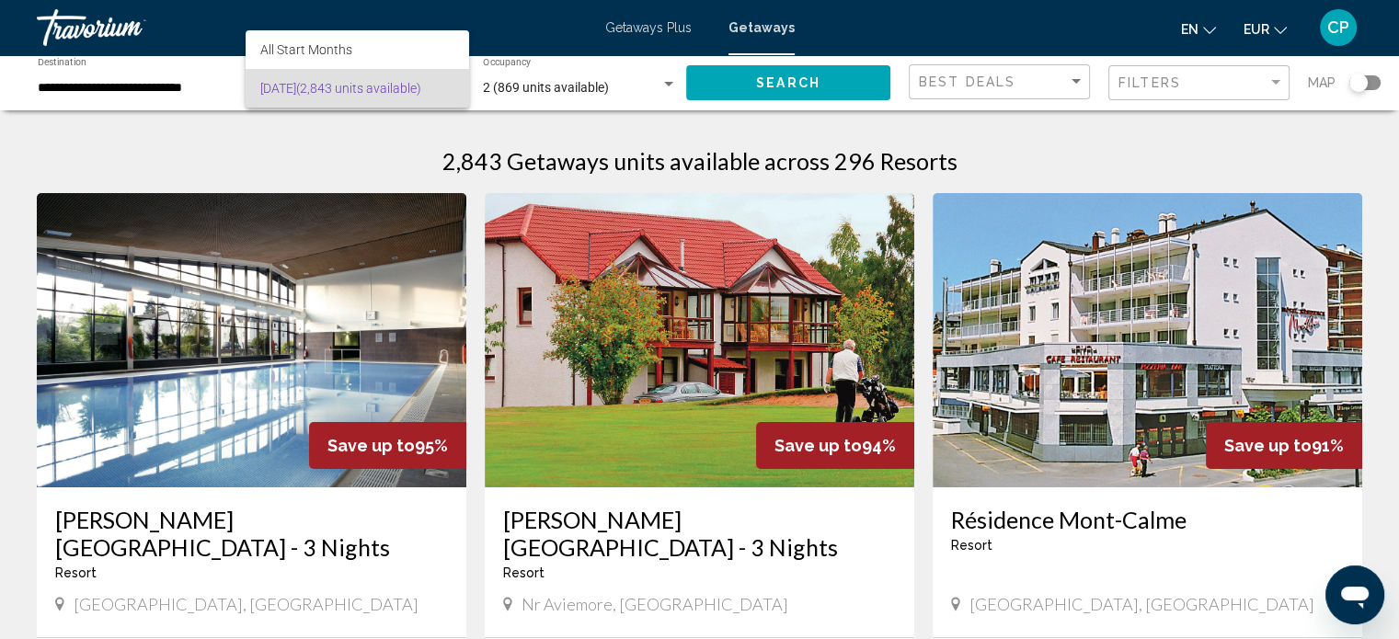
click at [371, 115] on div at bounding box center [699, 319] width 1399 height 639
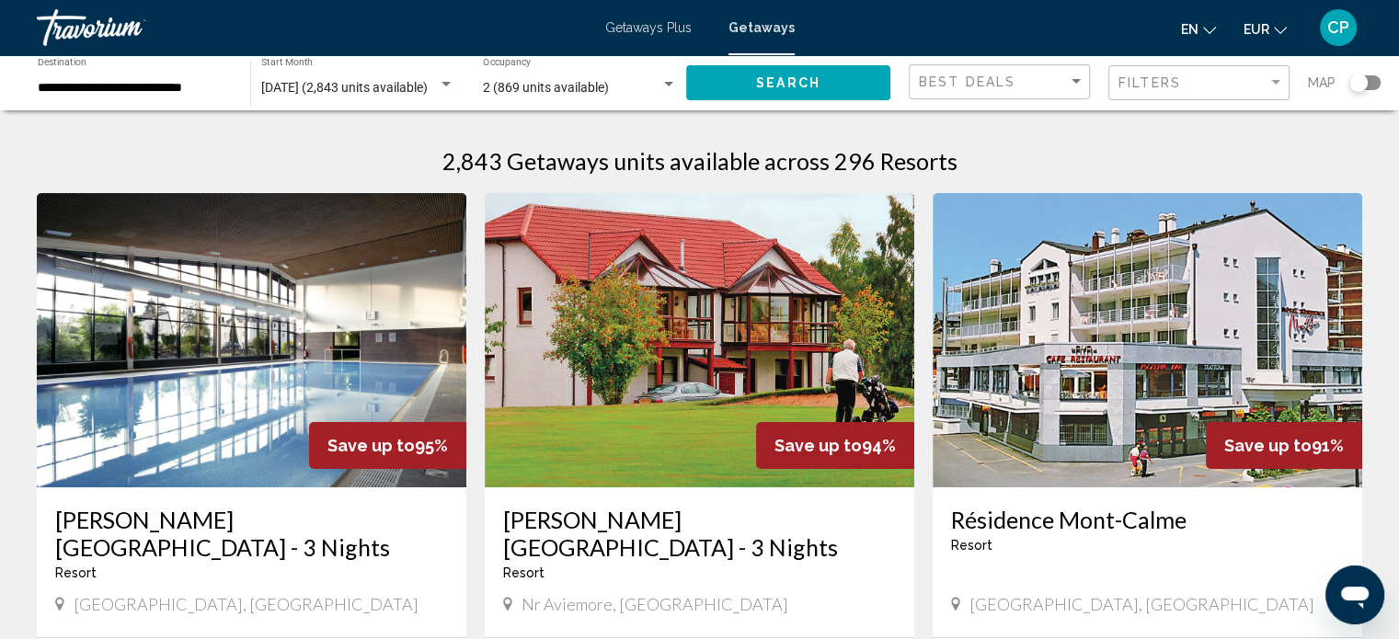
click at [413, 97] on div "[DATE] (2,843 units available) Start Month All Start Months" at bounding box center [357, 83] width 193 height 51
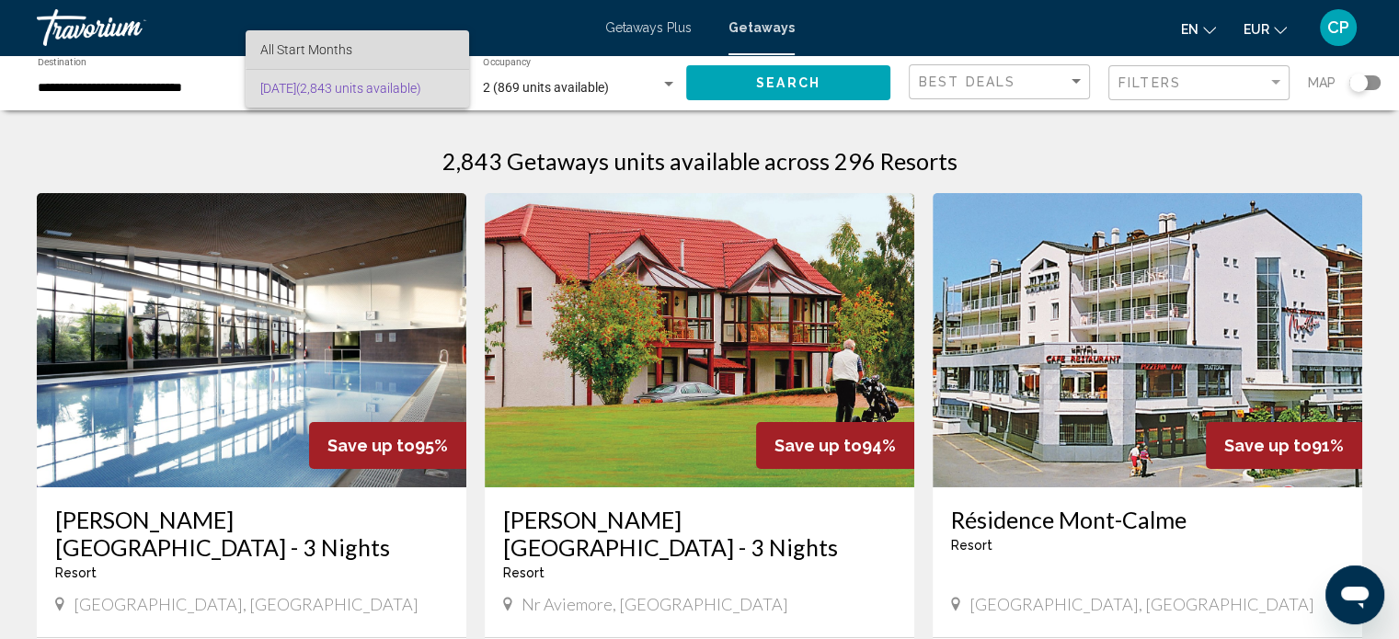
click at [405, 43] on span "All Start Months" at bounding box center [356, 49] width 193 height 39
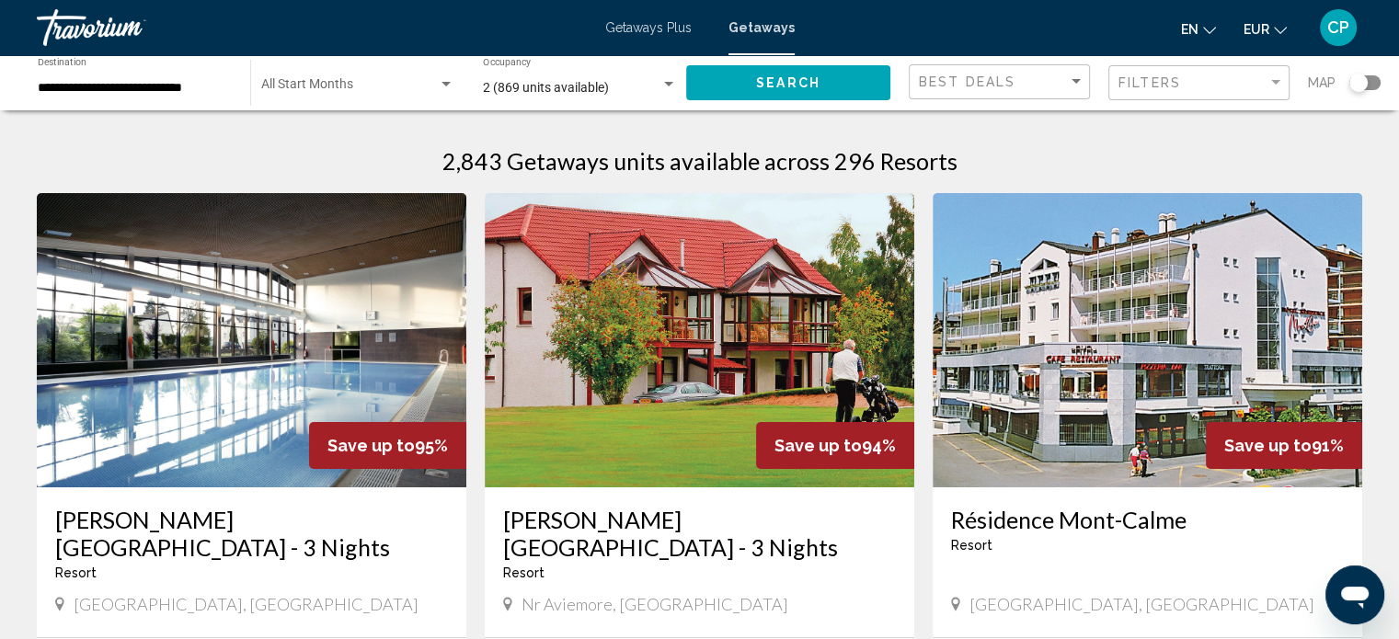
click at [749, 102] on div "Search" at bounding box center [797, 82] width 223 height 55
click at [737, 73] on button "Search" at bounding box center [788, 82] width 204 height 34
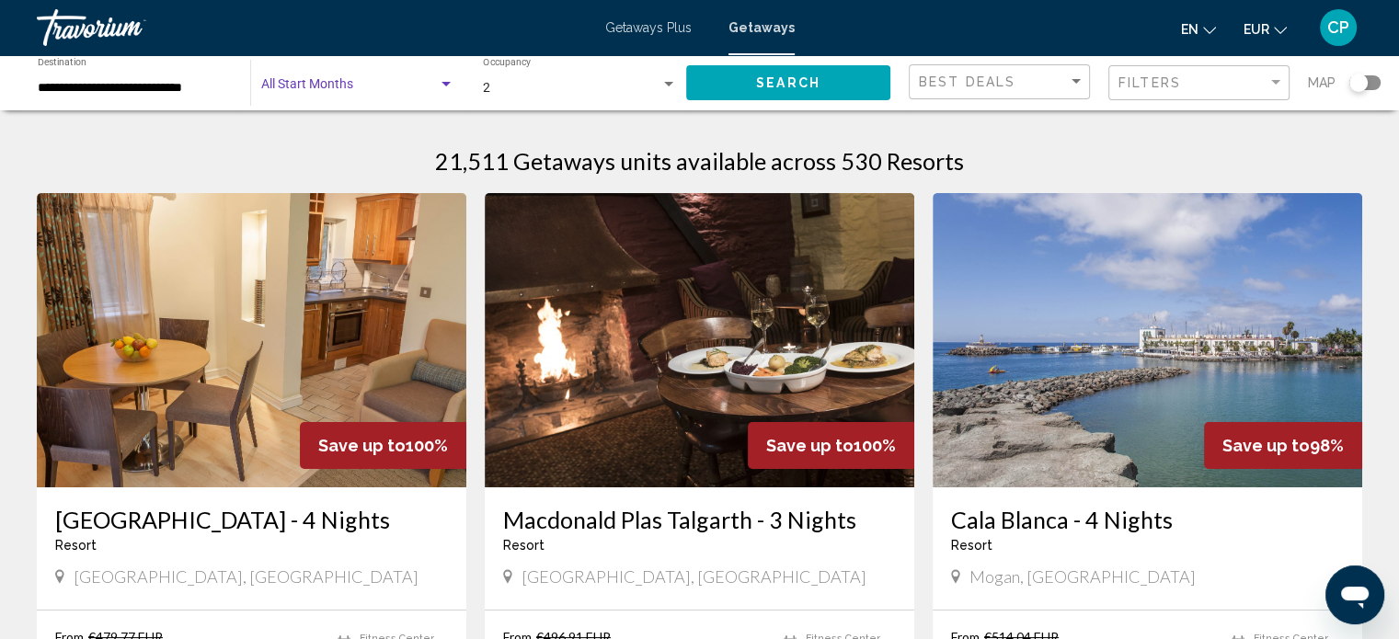
click at [441, 80] on div "Search widget" at bounding box center [446, 84] width 17 height 15
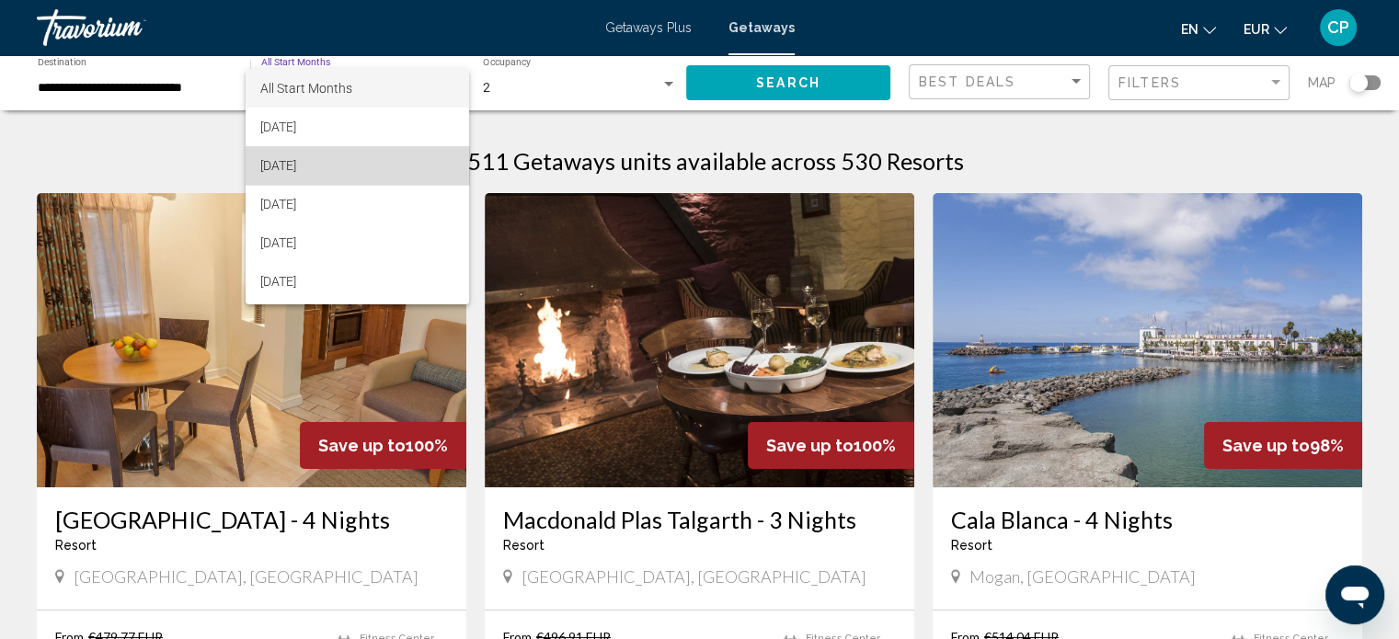
click at [376, 174] on span "[DATE]" at bounding box center [356, 165] width 193 height 39
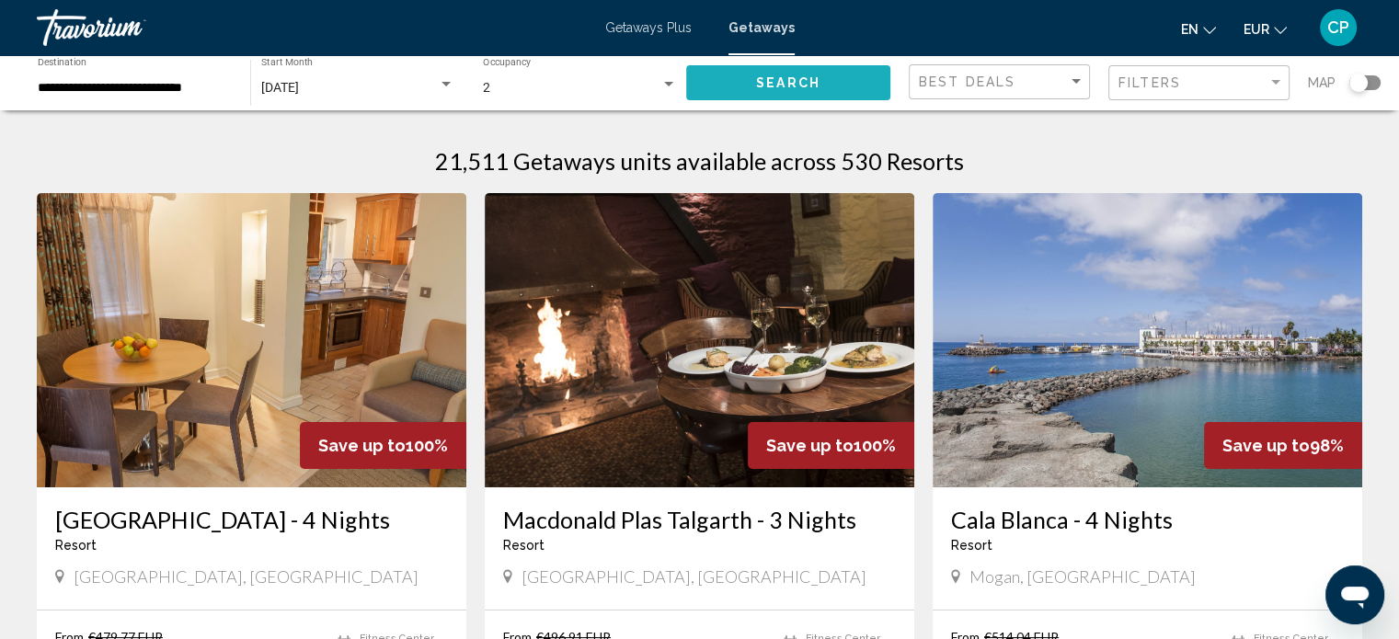
click at [762, 86] on span "Search" at bounding box center [788, 83] width 64 height 15
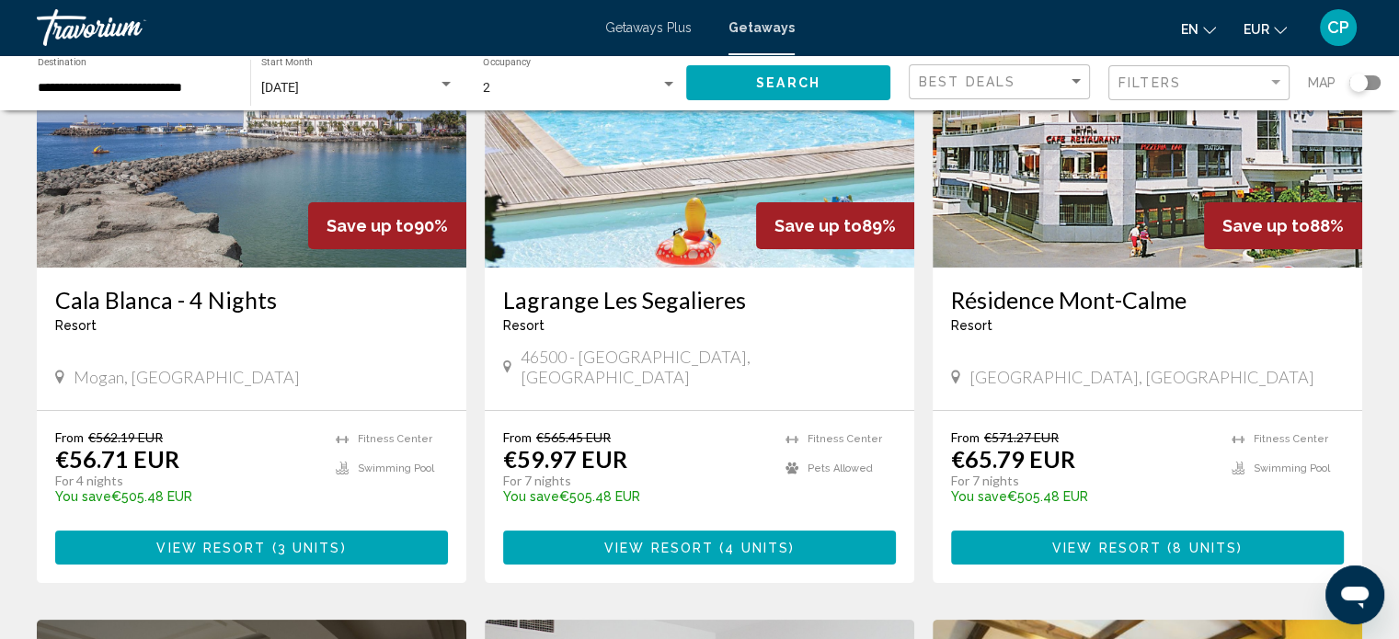
scroll to position [219, 0]
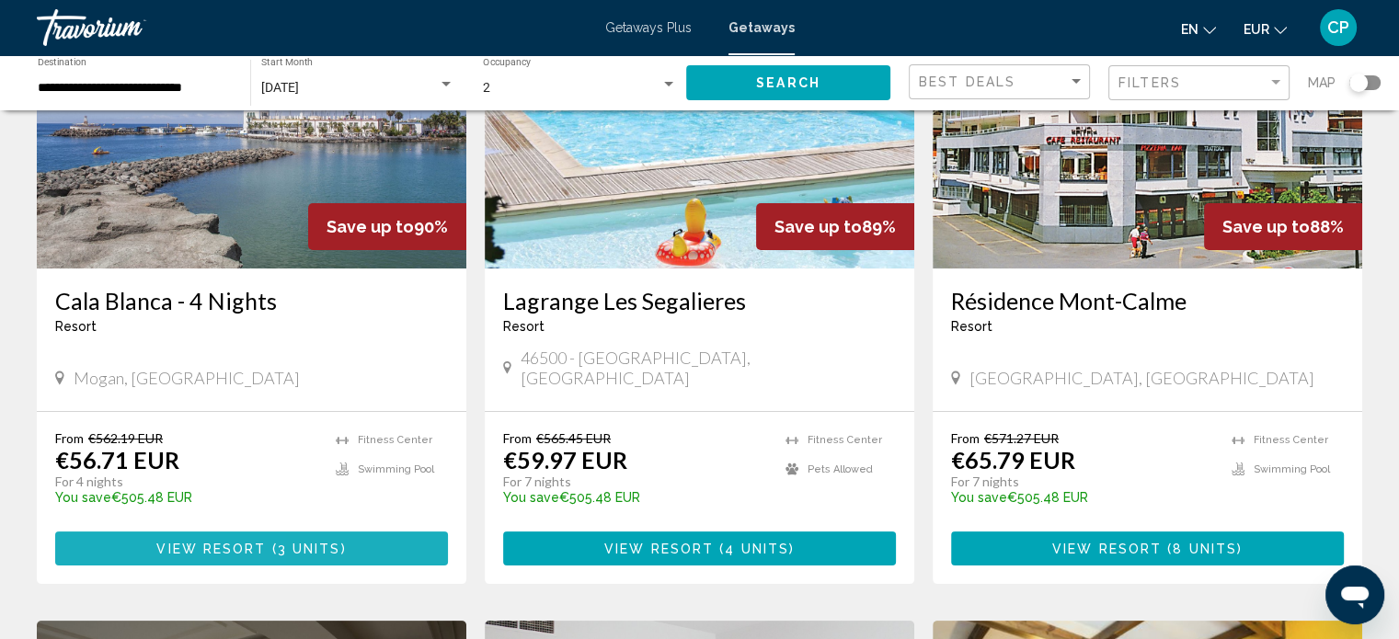
click at [133, 532] on button "View Resort ( 3 units )" at bounding box center [251, 549] width 393 height 34
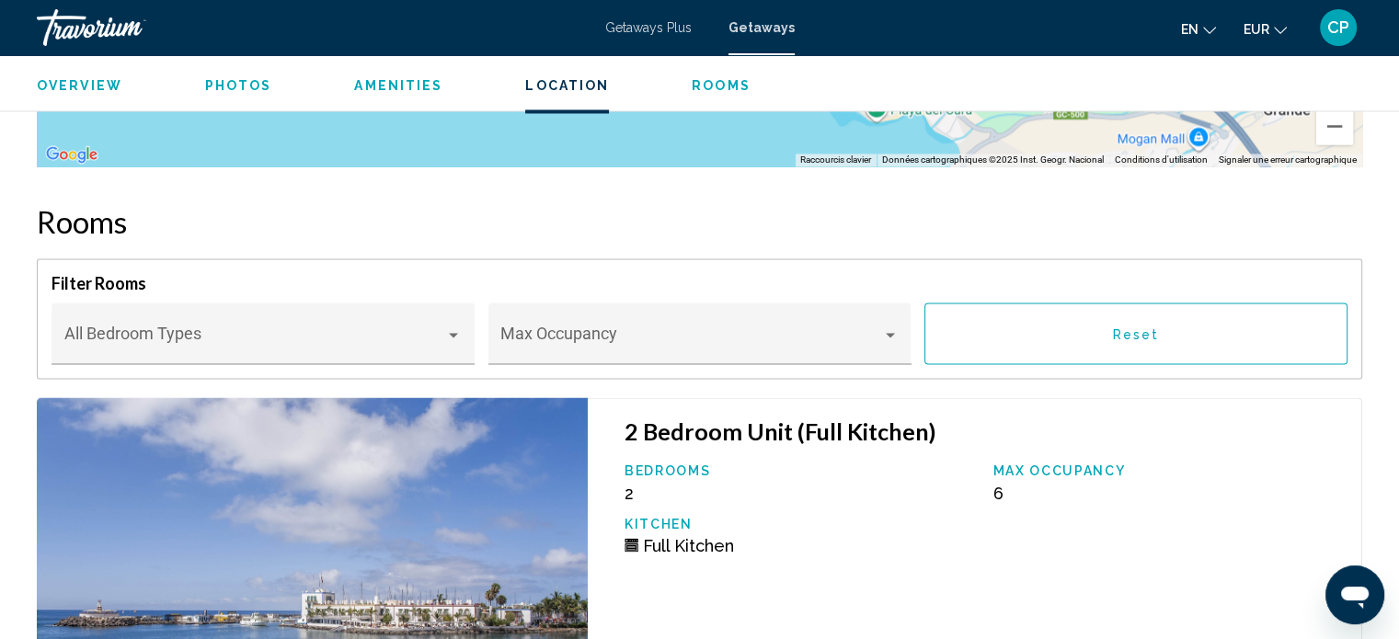
scroll to position [3127, 0]
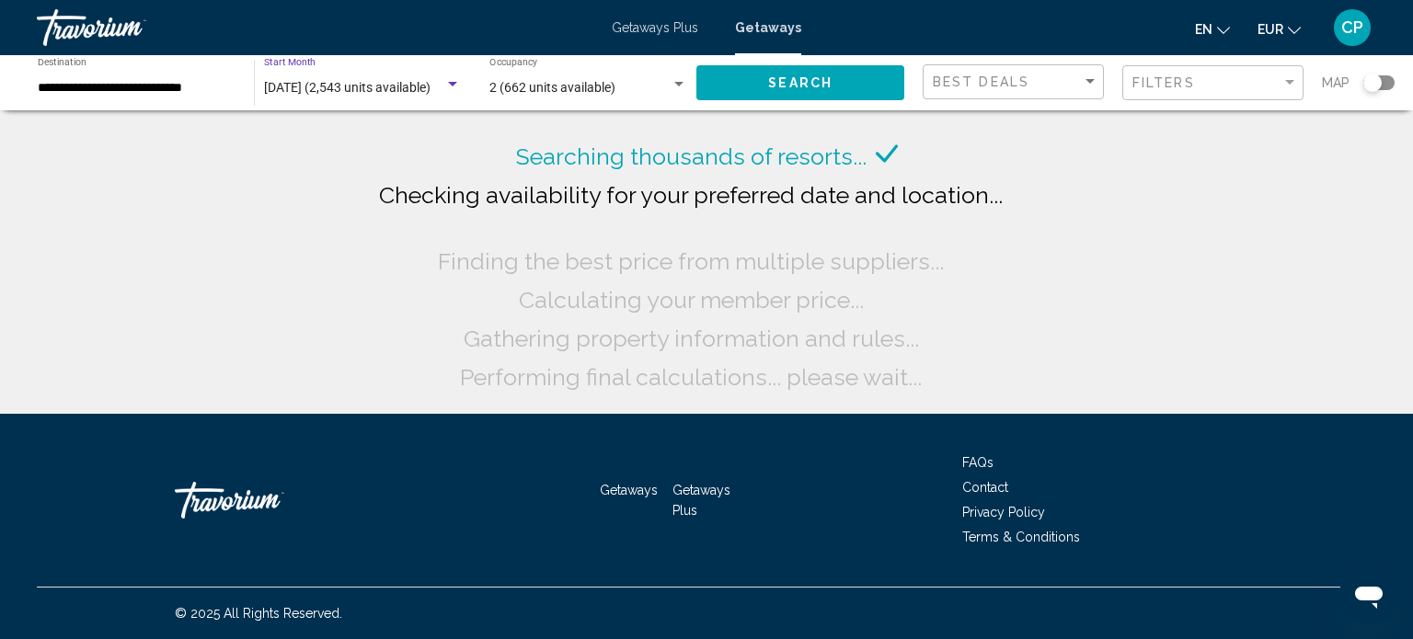
click at [455, 78] on div "Search widget" at bounding box center [452, 84] width 17 height 15
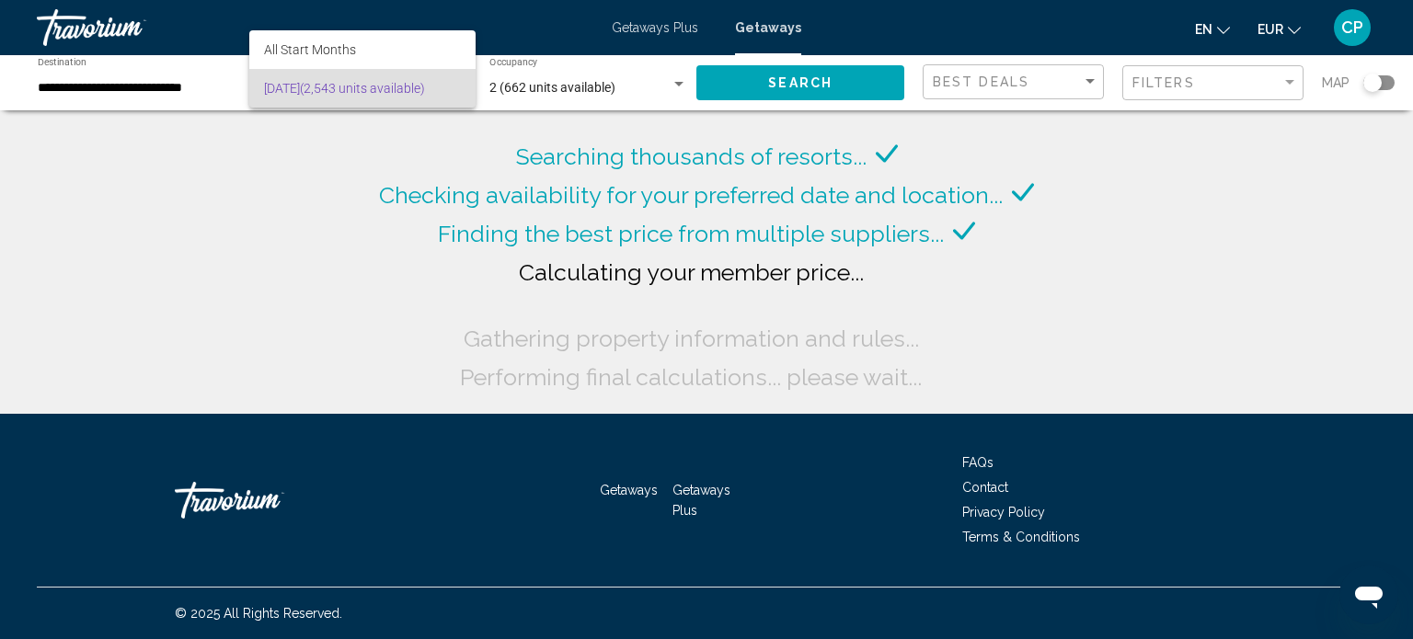
click at [0, 155] on div at bounding box center [706, 319] width 1413 height 639
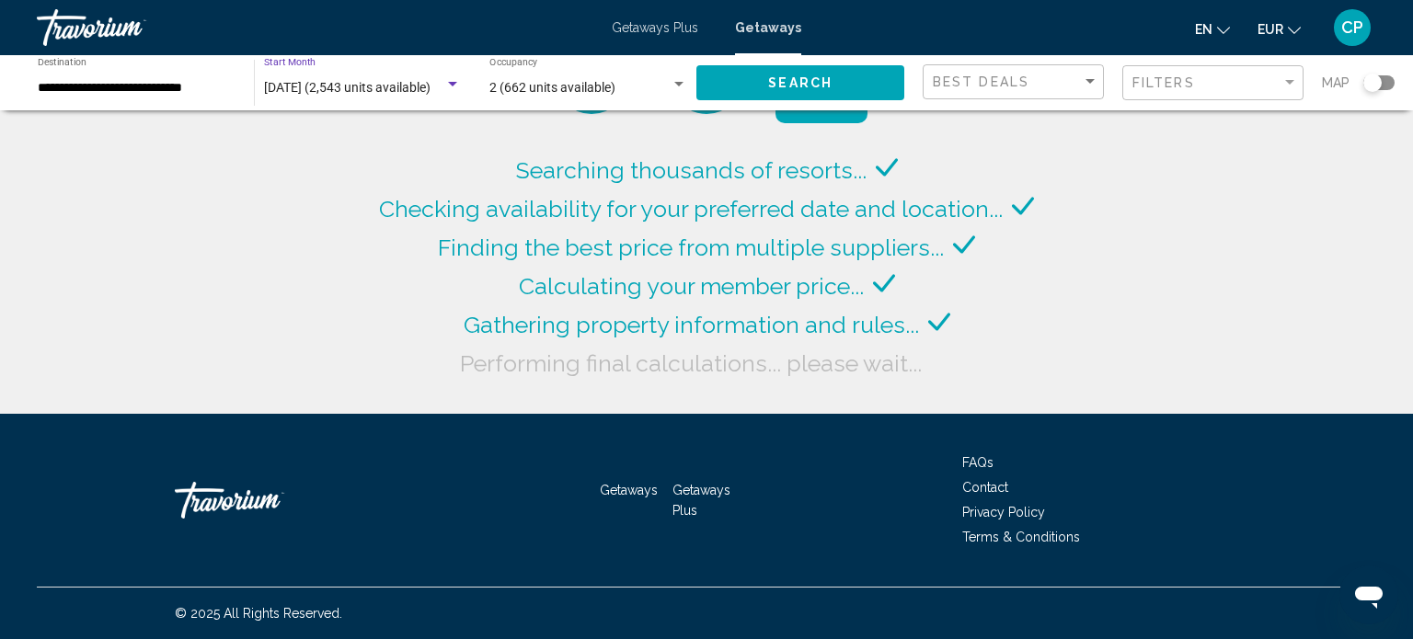
click at [447, 86] on div "Search widget" at bounding box center [452, 84] width 17 height 15
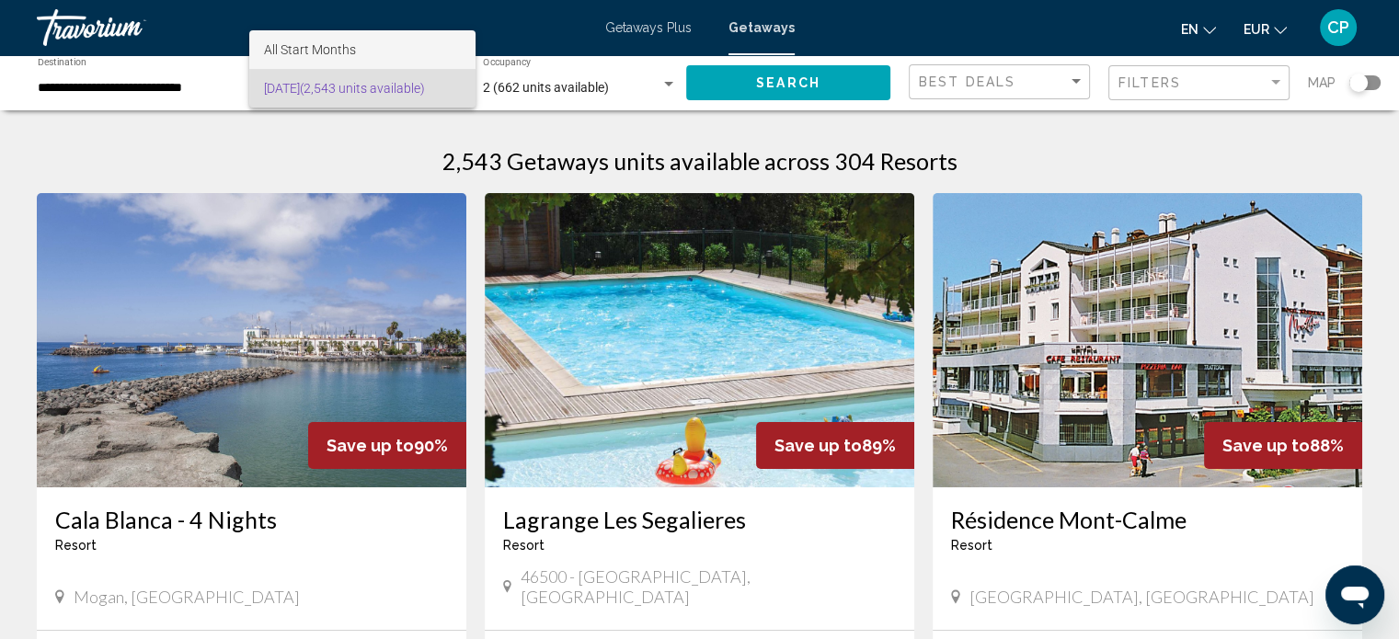
click at [394, 45] on span "All Start Months" at bounding box center [362, 49] width 197 height 39
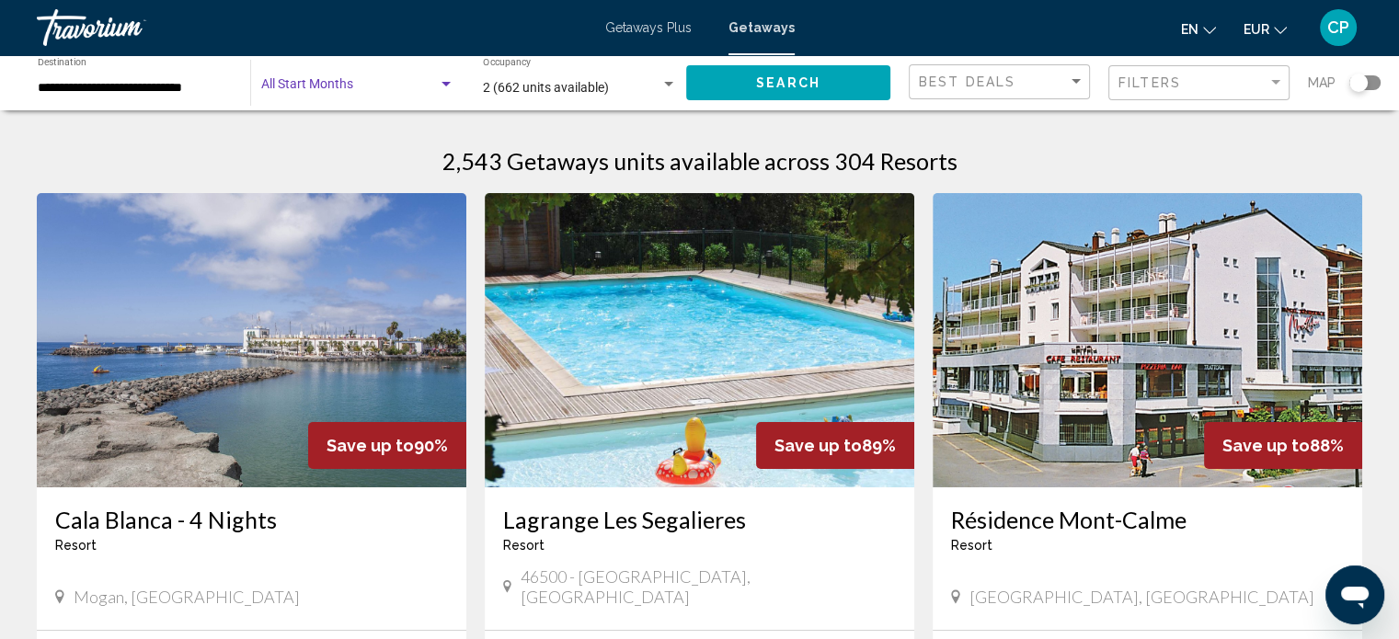
click at [442, 84] on div "Search widget" at bounding box center [445, 84] width 9 height 5
click at [436, 93] on span "All Start Months" at bounding box center [356, 88] width 193 height 39
click at [705, 97] on button "Search" at bounding box center [788, 82] width 204 height 34
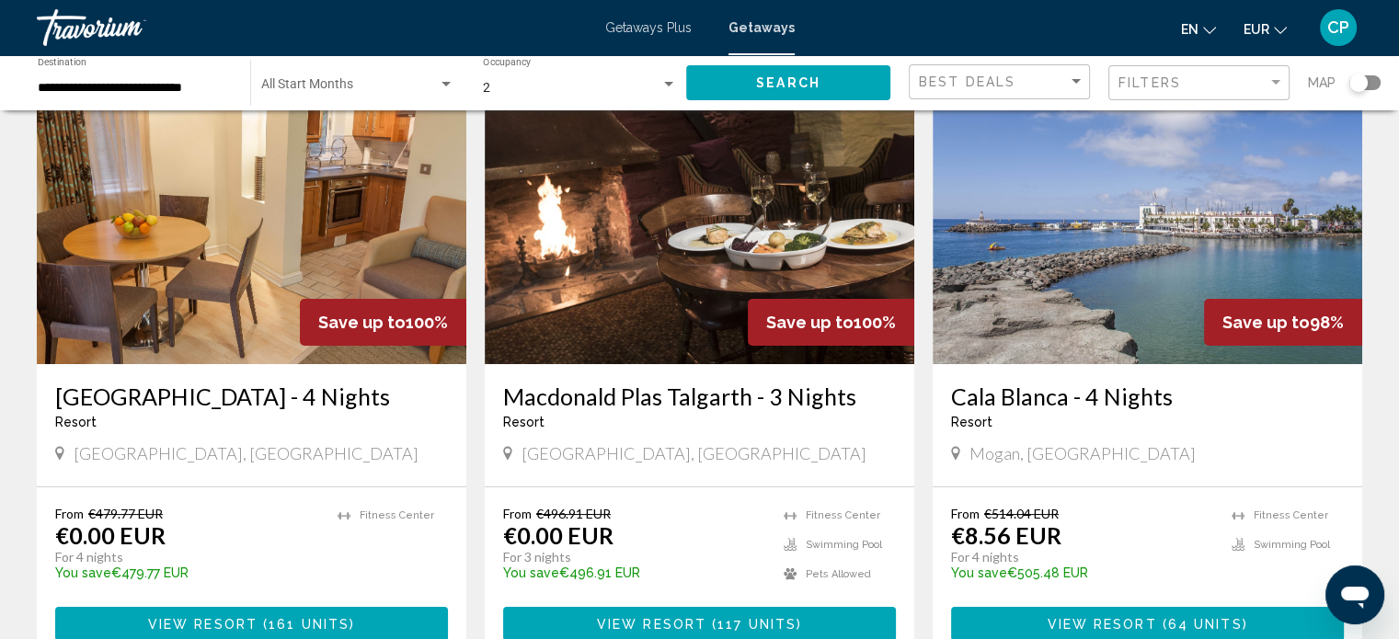
scroll to position [200, 0]
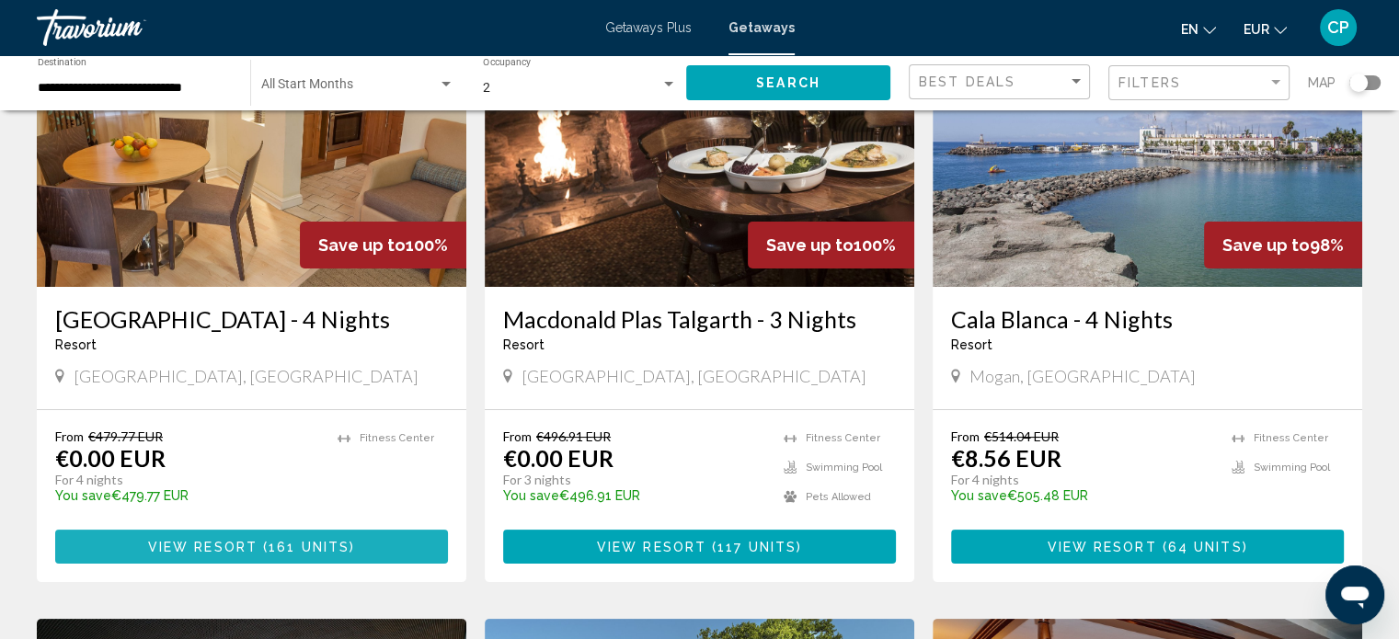
click at [315, 555] on span "161 units" at bounding box center [309, 547] width 81 height 15
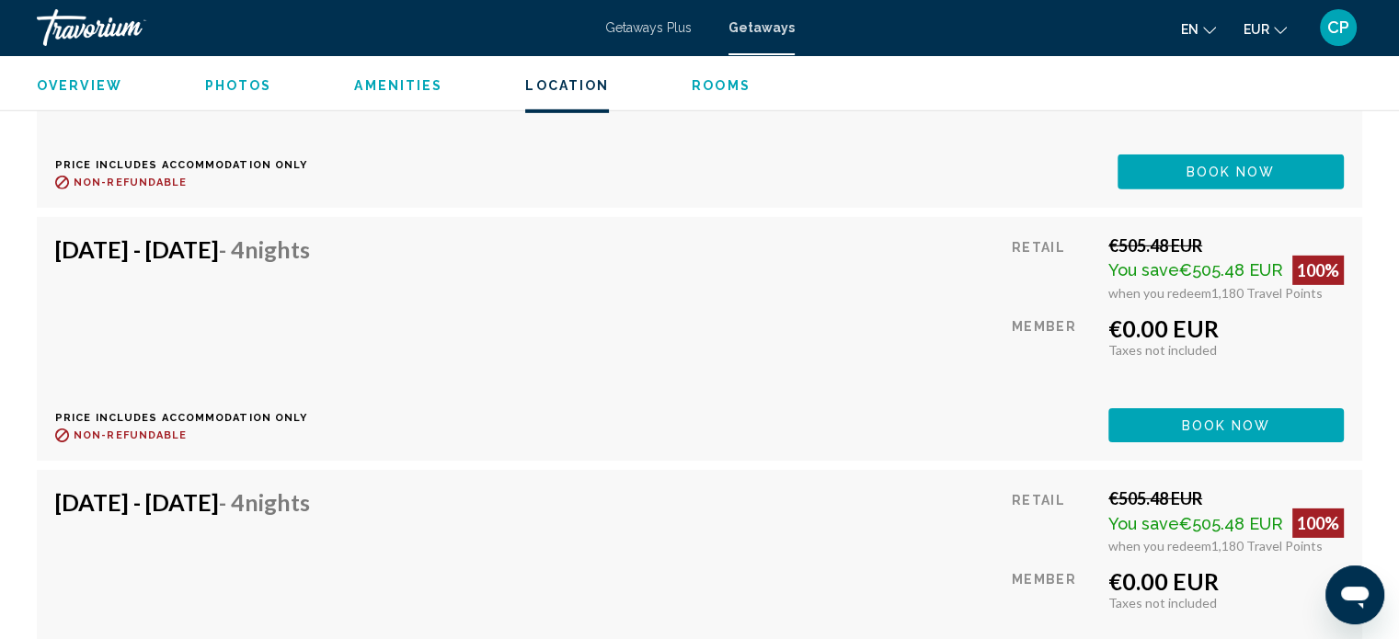
scroll to position [5791, 0]
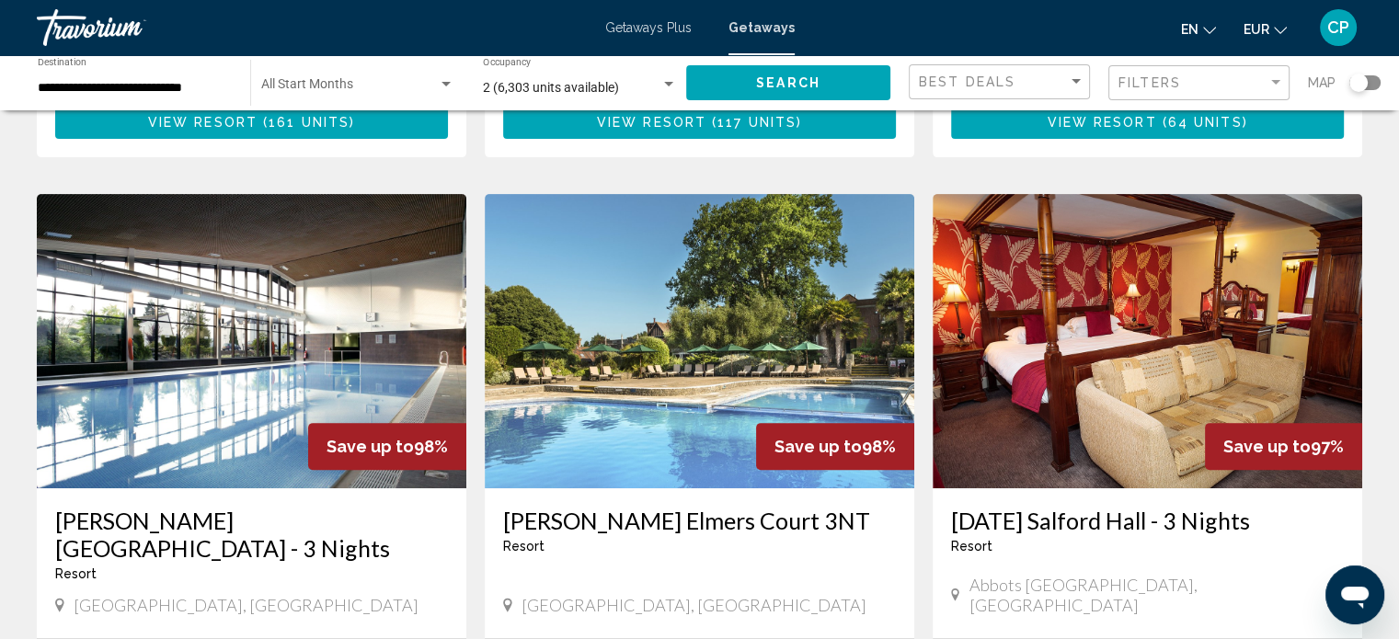
scroll to position [627, 0]
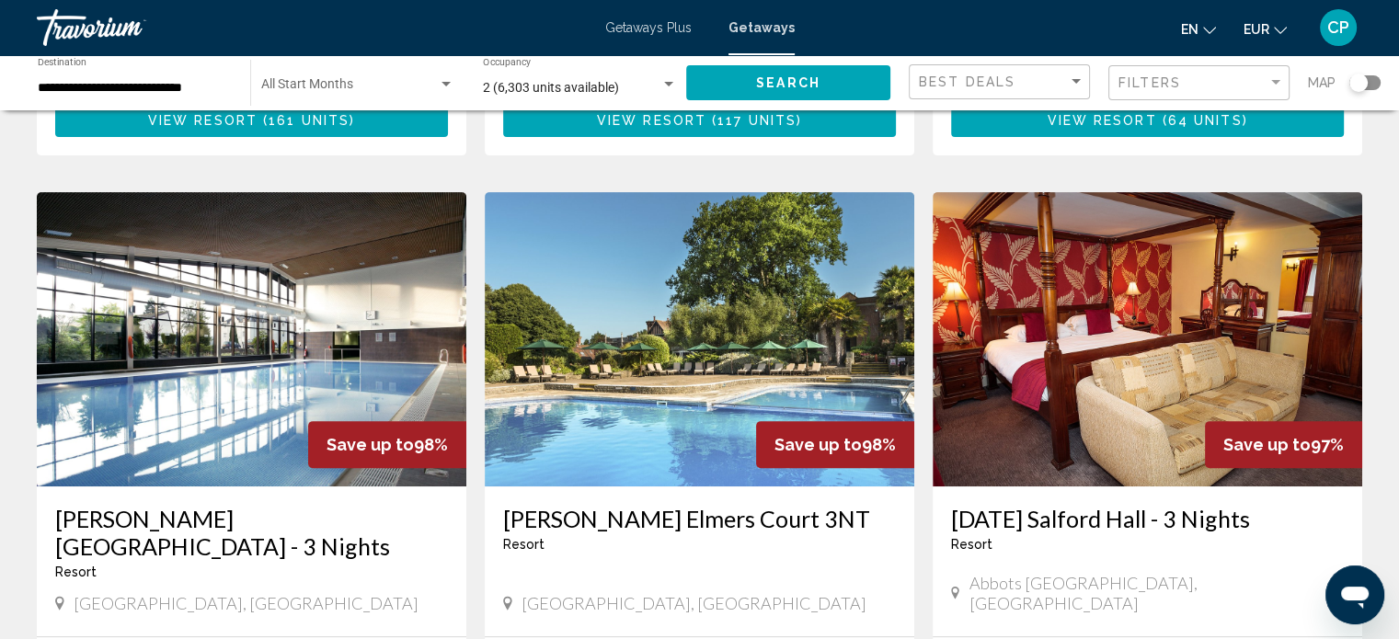
click at [212, 477] on img "Main content" at bounding box center [252, 339] width 430 height 294
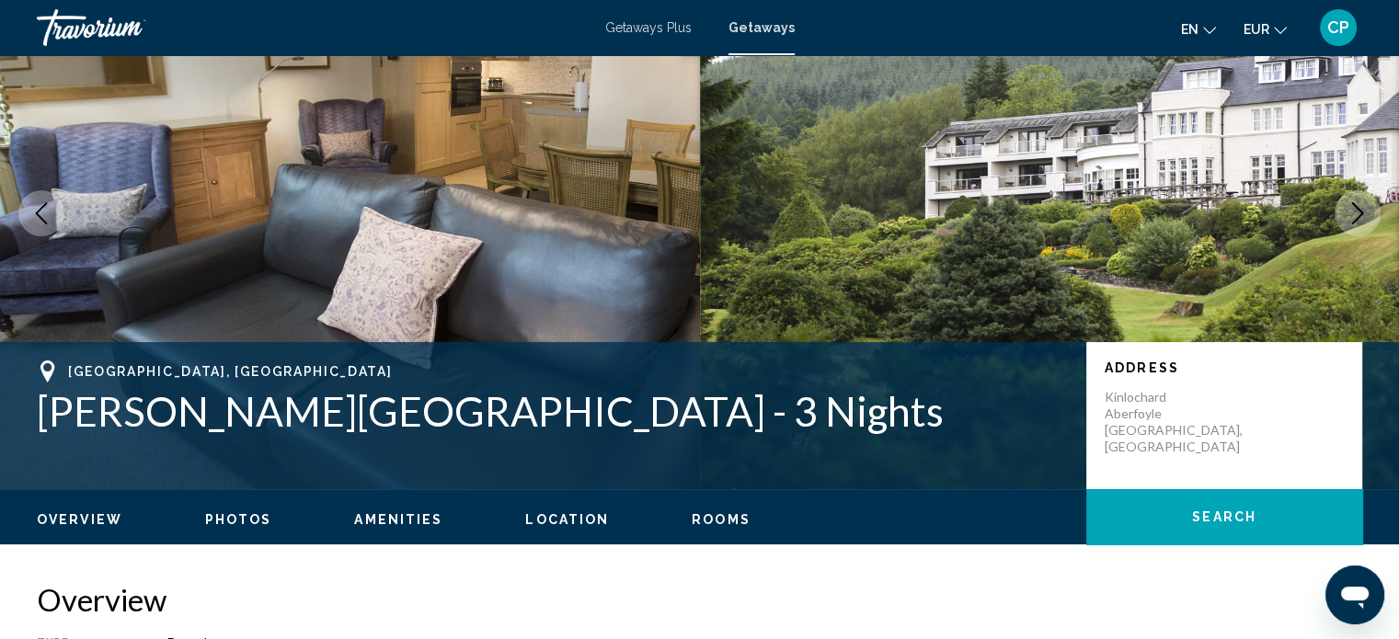
scroll to position [117, 0]
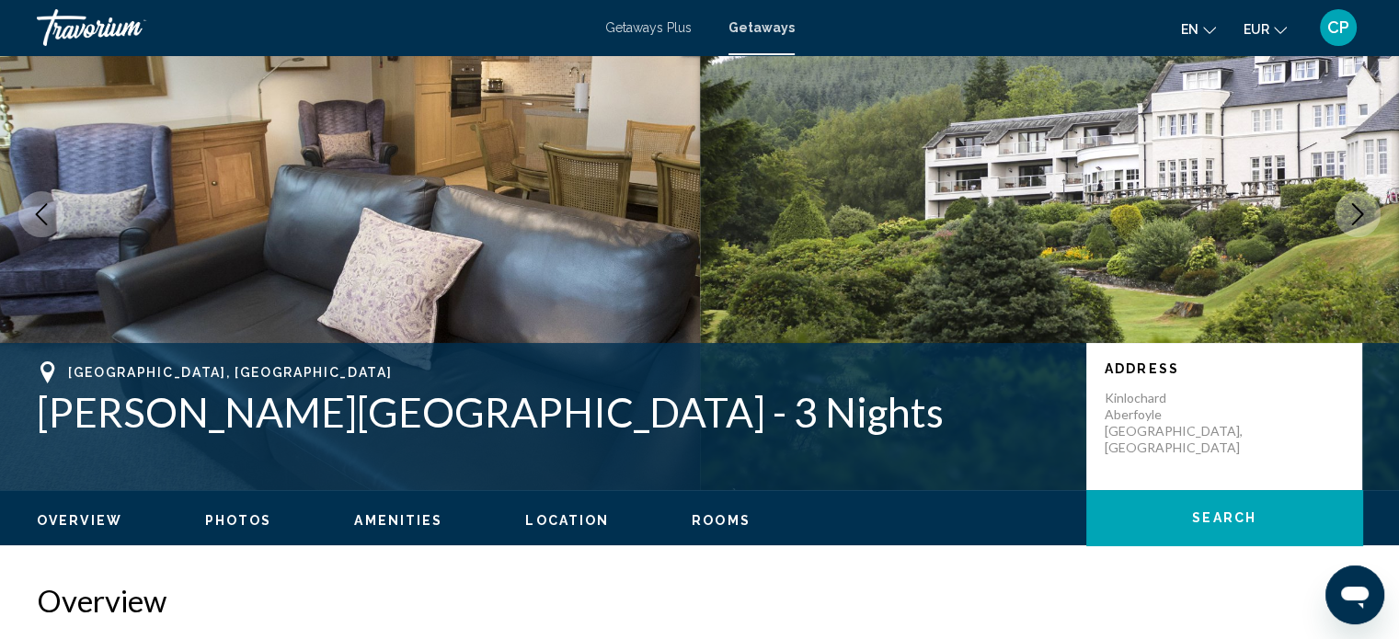
click at [1343, 29] on span "CP" at bounding box center [1338, 27] width 22 height 18
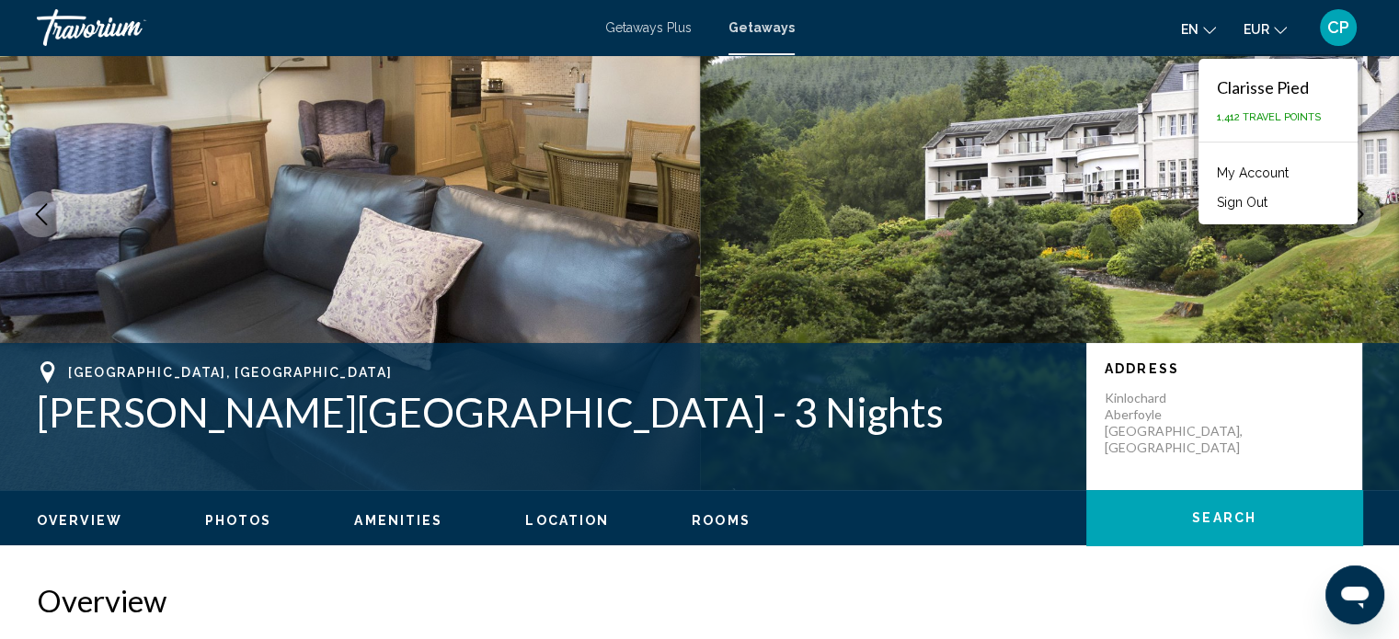
click at [1237, 208] on button "Sign Out" at bounding box center [1242, 202] width 69 height 24
